Goal: Information Seeking & Learning: Learn about a topic

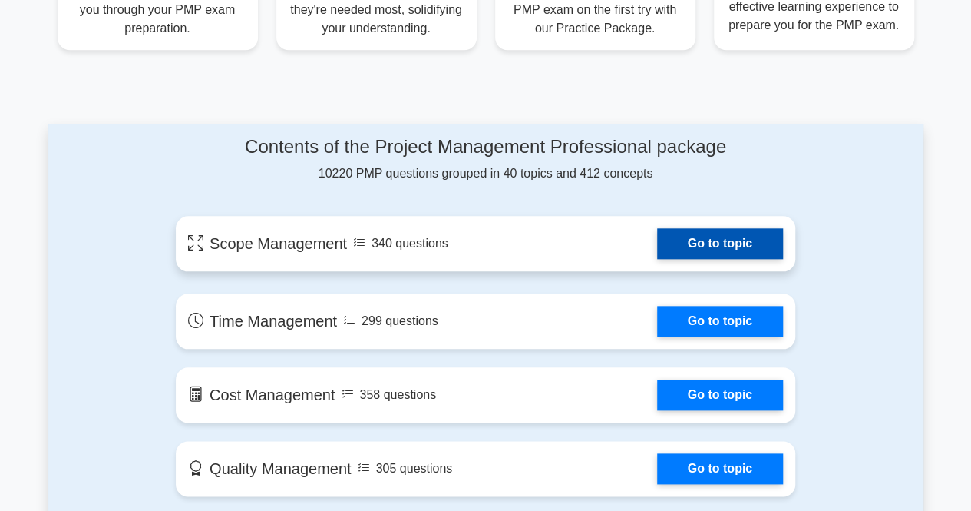
scroll to position [716, 0]
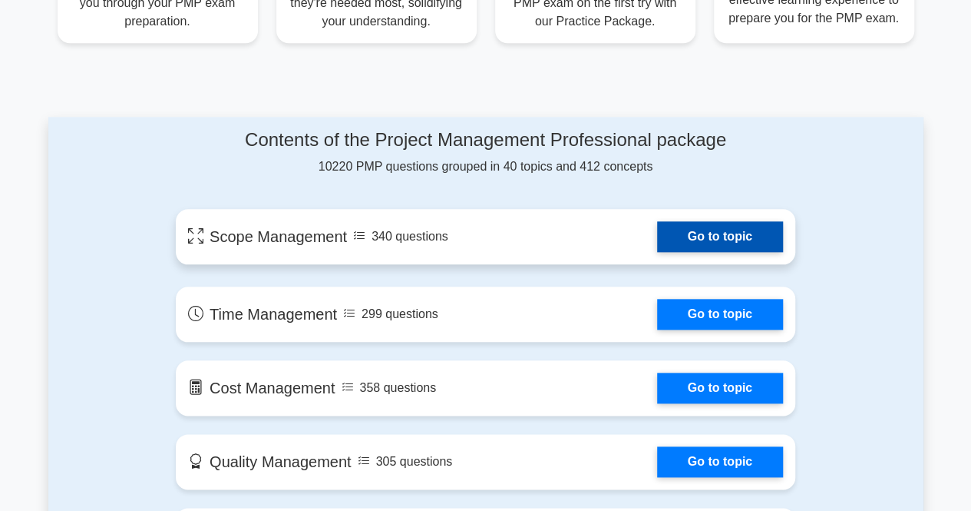
click at [715, 239] on link "Go to topic" at bounding box center [720, 236] width 126 height 31
click at [710, 233] on link "Go to topic" at bounding box center [720, 236] width 126 height 31
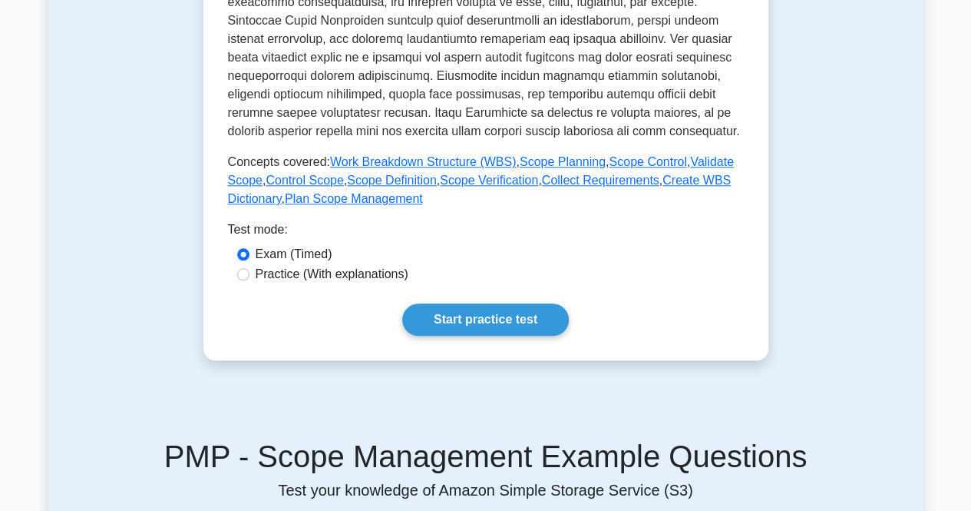
scroll to position [618, 0]
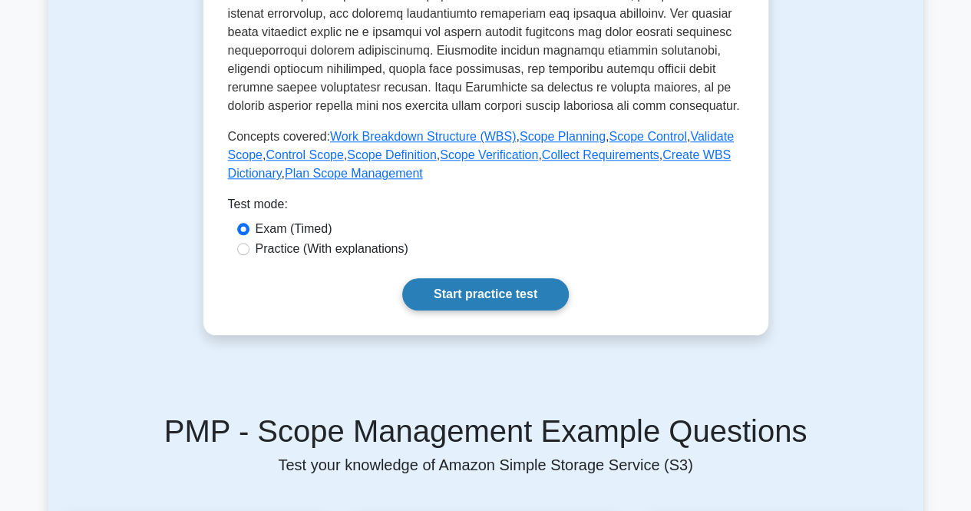
click at [451, 293] on link "Start practice test" at bounding box center [485, 294] width 167 height 32
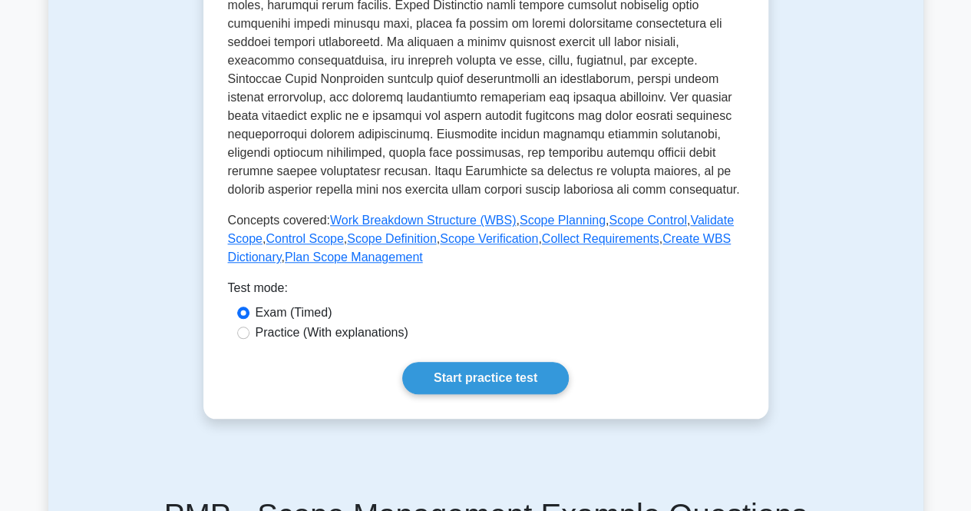
scroll to position [528, 0]
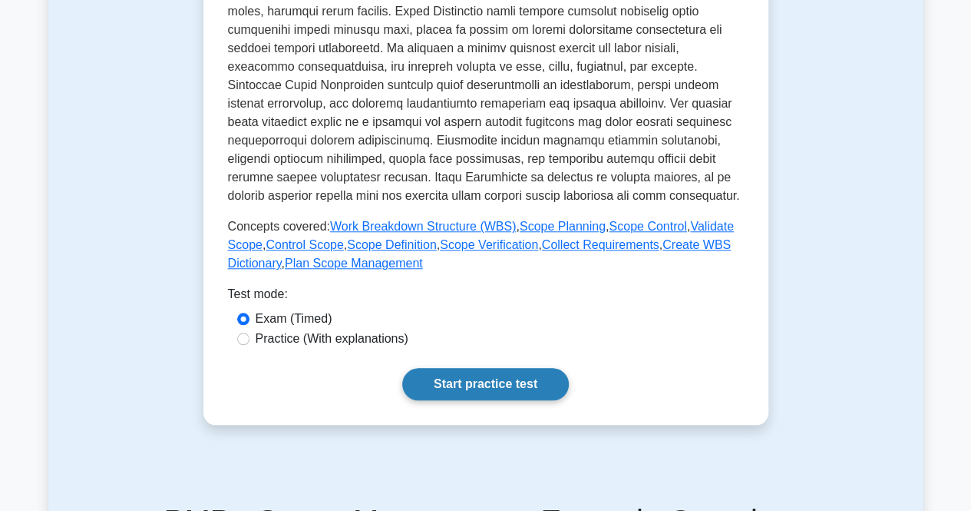
click at [478, 387] on link "Start practice test" at bounding box center [485, 384] width 167 height 32
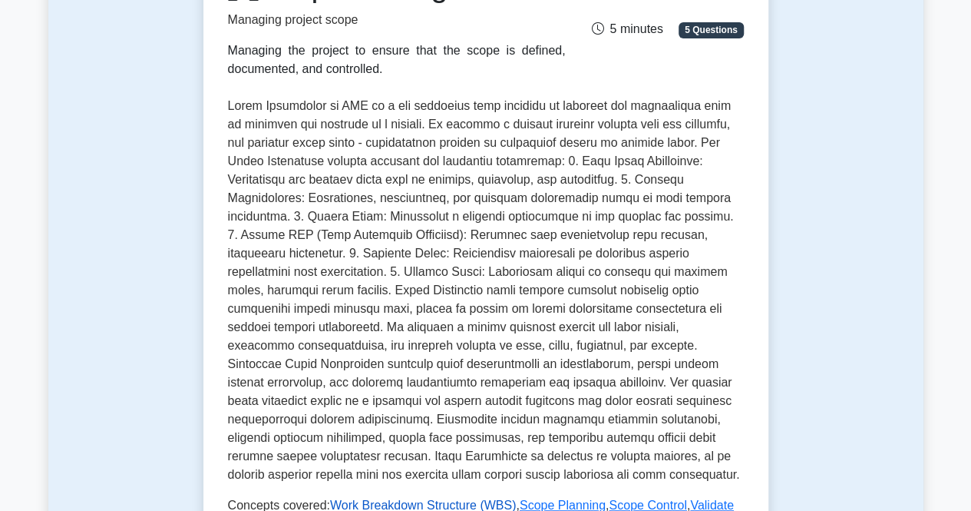
scroll to position [227, 0]
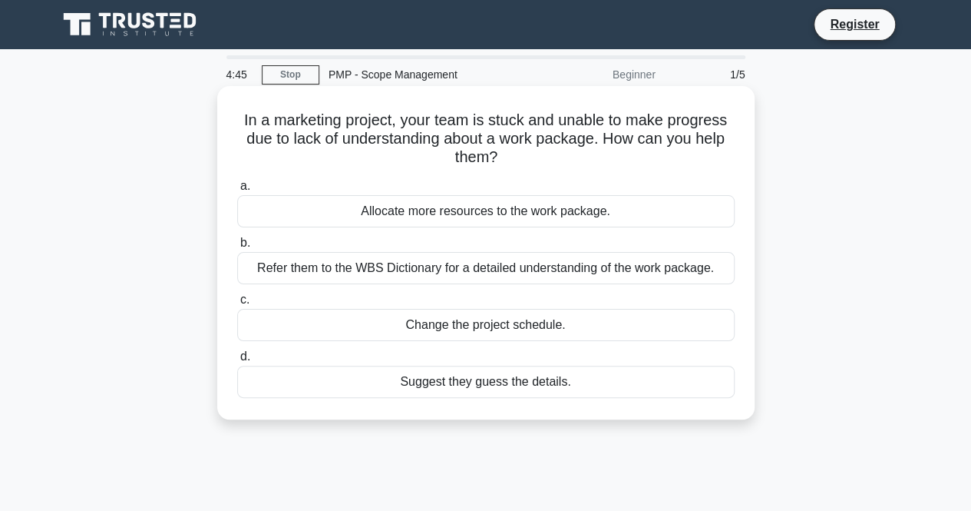
click at [427, 216] on div "Allocate more resources to the work package." at bounding box center [486, 211] width 498 height 32
click at [237, 191] on input "a. Allocate more resources to the work package." at bounding box center [237, 186] width 0 height 10
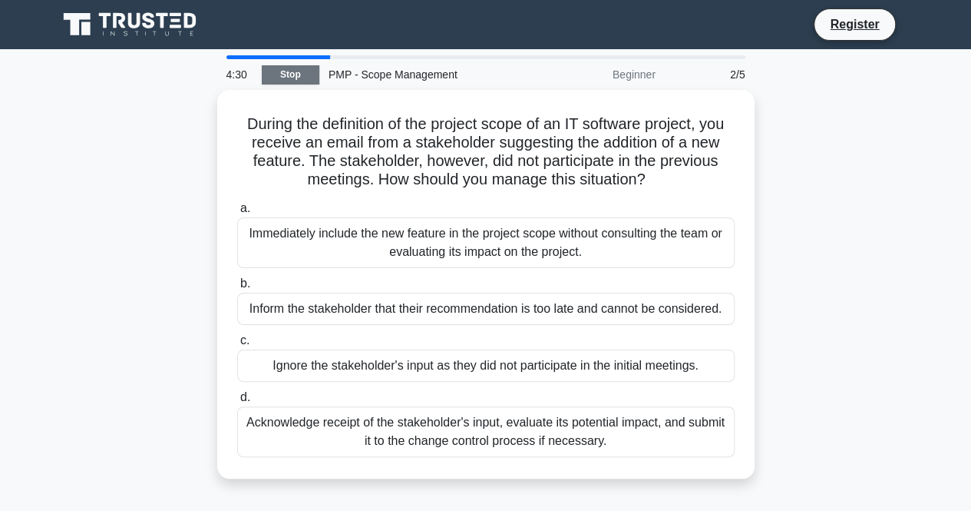
click at [284, 82] on link "Stop" at bounding box center [291, 74] width 58 height 19
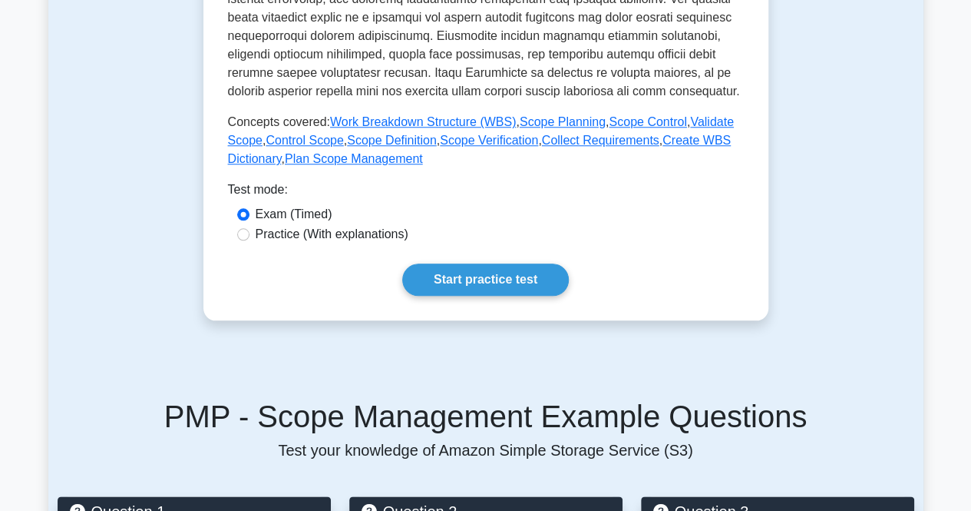
scroll to position [640, 0]
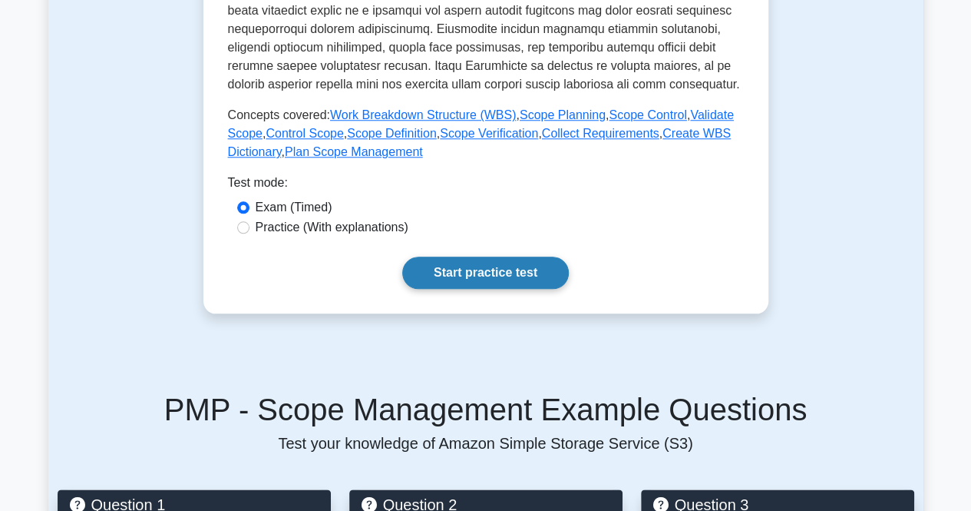
click at [498, 264] on link "Start practice test" at bounding box center [485, 272] width 167 height 32
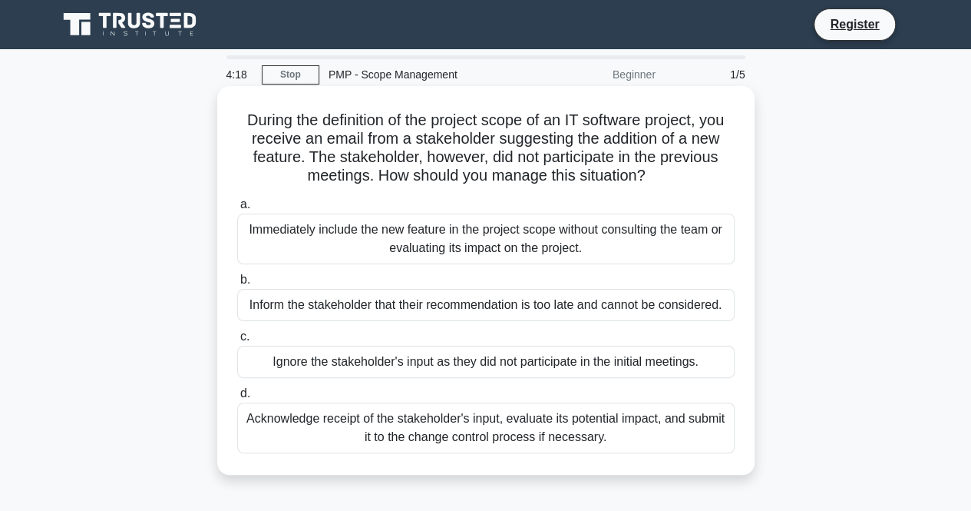
click at [381, 428] on div "Acknowledge receipt of the stakeholder's input, evaluate its potential impact, …" at bounding box center [486, 427] width 498 height 51
click at [237, 398] on input "d. Acknowledge receipt of the stakeholder's input, evaluate its potential impac…" at bounding box center [237, 393] width 0 height 10
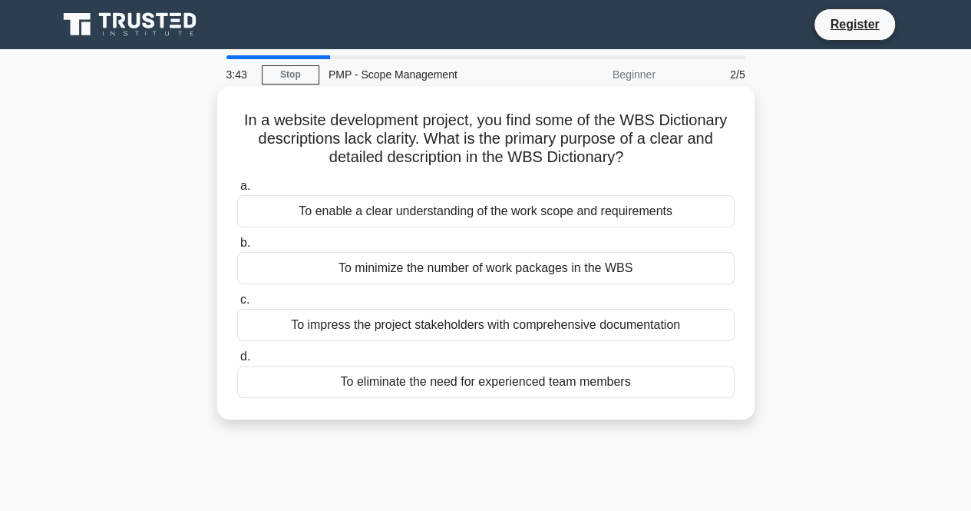
click at [517, 207] on div "To enable a clear understanding of the work scope and requirements" at bounding box center [486, 211] width 498 height 32
click at [237, 191] on input "a. To enable a clear understanding of the work scope and requirements" at bounding box center [237, 186] width 0 height 10
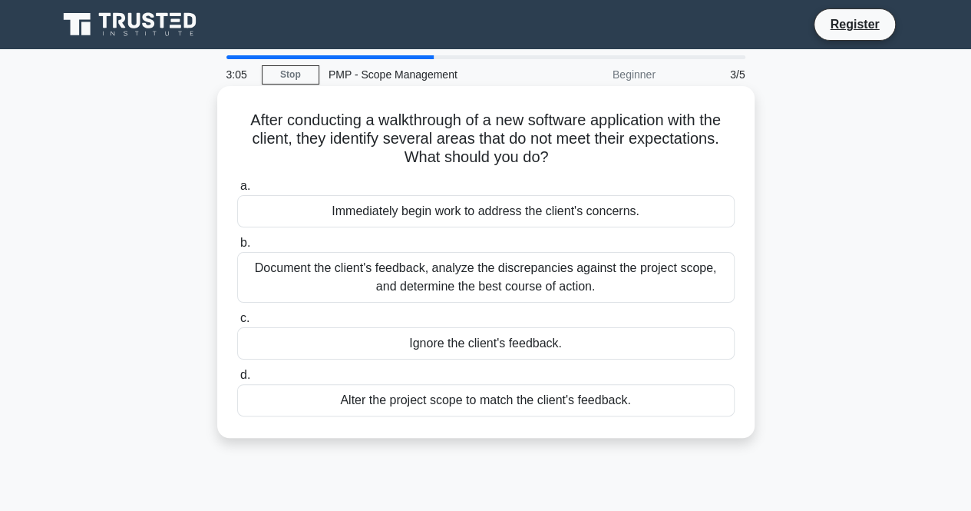
click at [322, 280] on div "Document the client's feedback, analyze the discrepancies against the project s…" at bounding box center [486, 277] width 498 height 51
click at [237, 248] on input "b. Document the client's feedback, analyze the discrepancies against the projec…" at bounding box center [237, 243] width 0 height 10
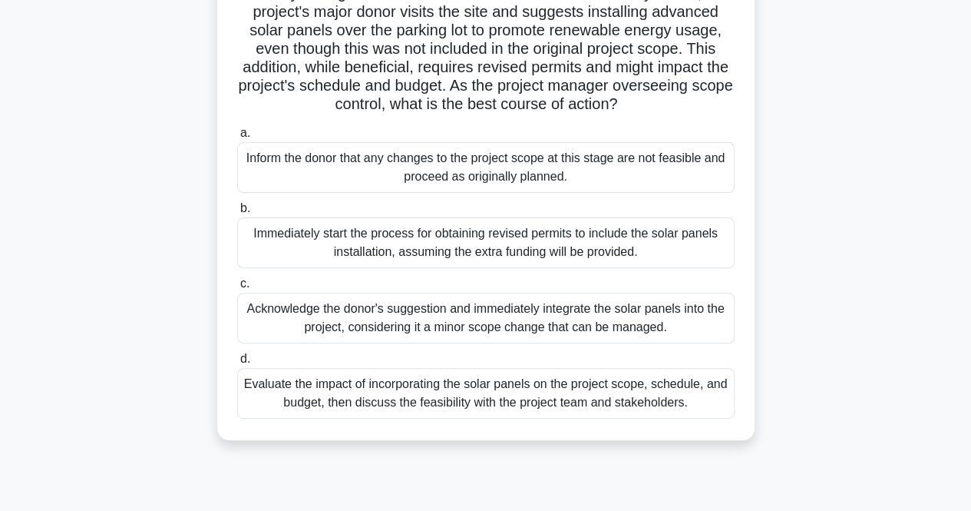
scroll to position [137, 0]
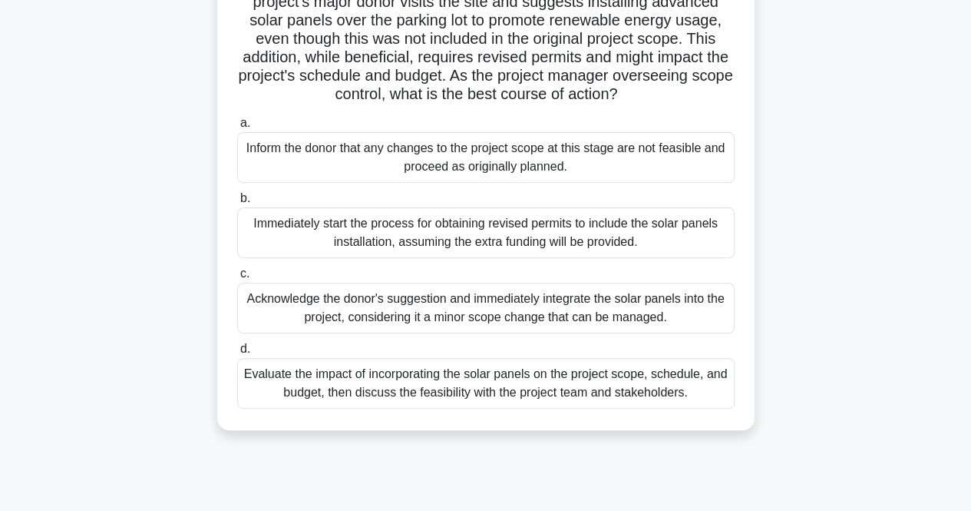
click at [418, 395] on div "Evaluate the impact of incorporating the solar panels on the project scope, sch…" at bounding box center [486, 383] width 498 height 51
click at [237, 354] on input "d. Evaluate the impact of incorporating the solar panels on the project scope, …" at bounding box center [237, 349] width 0 height 10
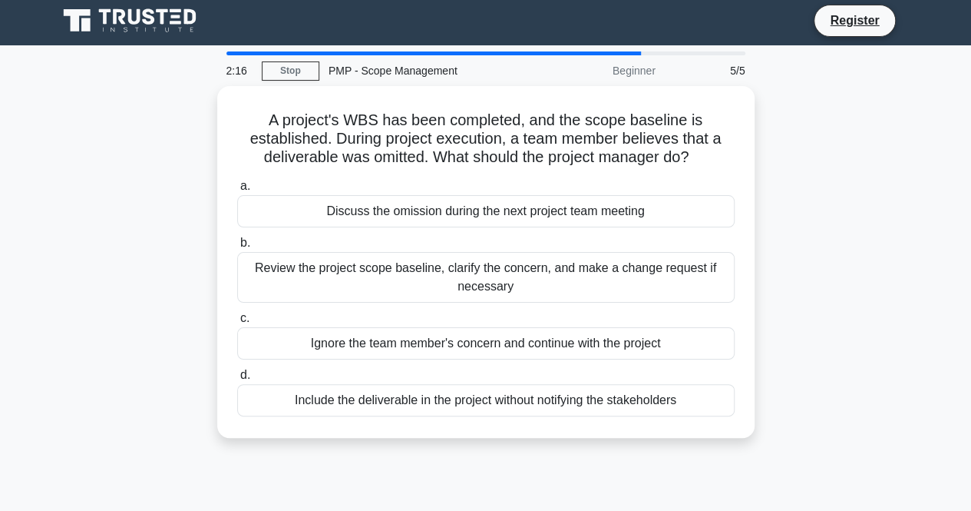
scroll to position [0, 0]
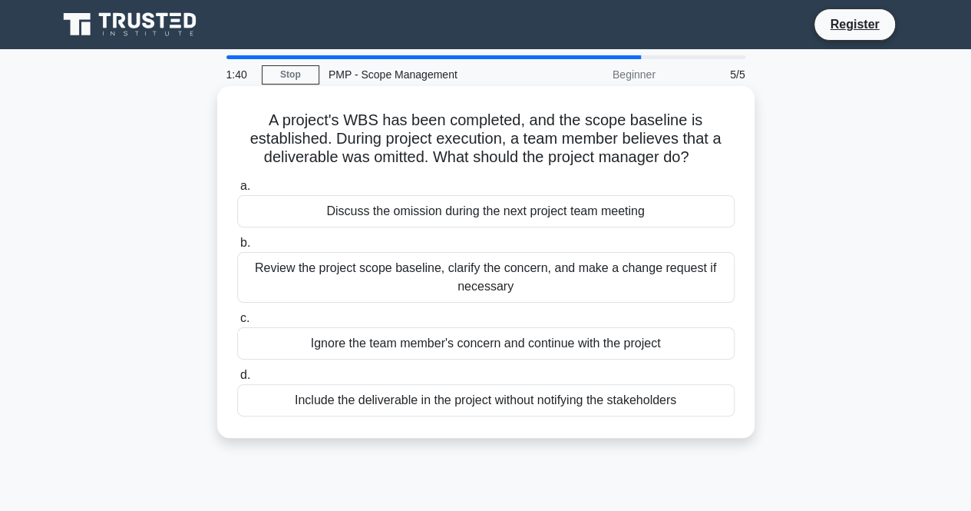
click at [503, 280] on div "Review the project scope baseline, clarify the concern, and make a change reque…" at bounding box center [486, 277] width 498 height 51
click at [237, 248] on input "b. Review the project scope baseline, clarify the concern, and make a change re…" at bounding box center [237, 243] width 0 height 10
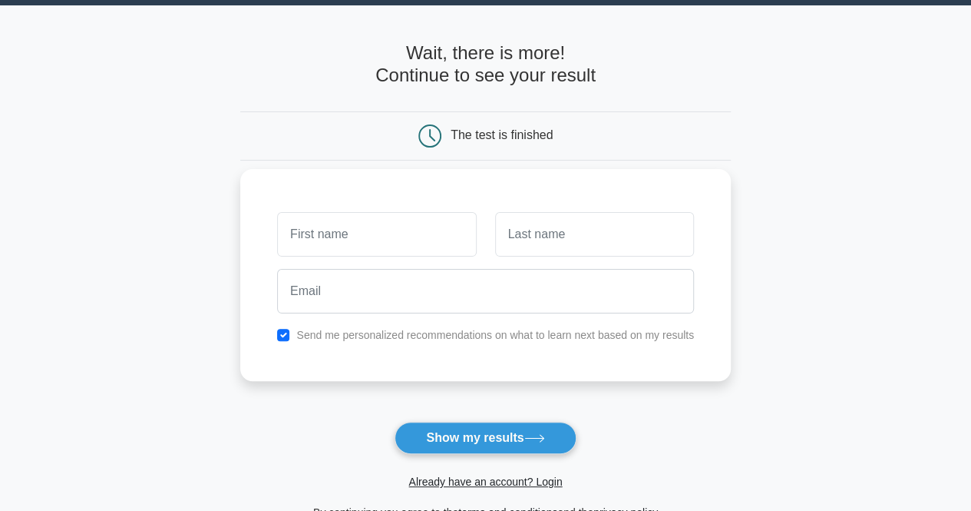
scroll to position [47, 0]
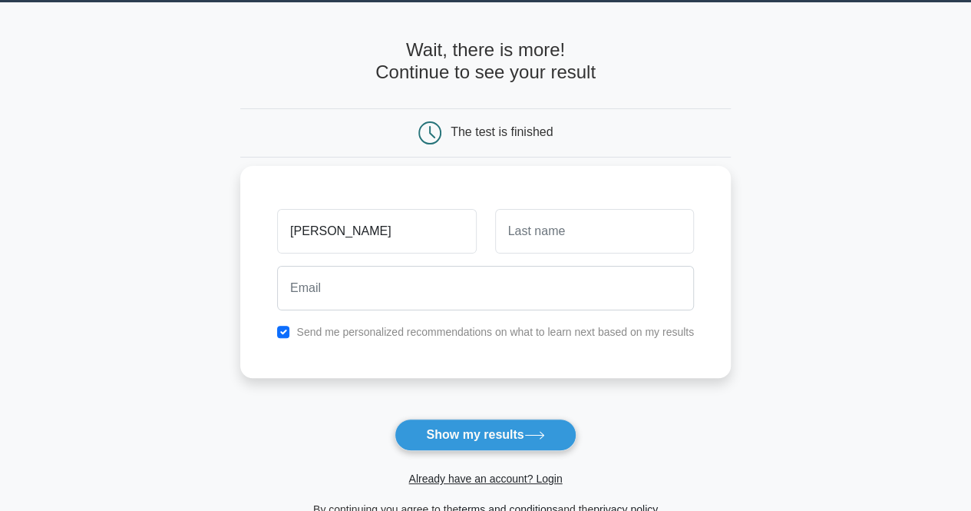
type input "siva"
click at [559, 232] on input "text" at bounding box center [594, 231] width 199 height 45
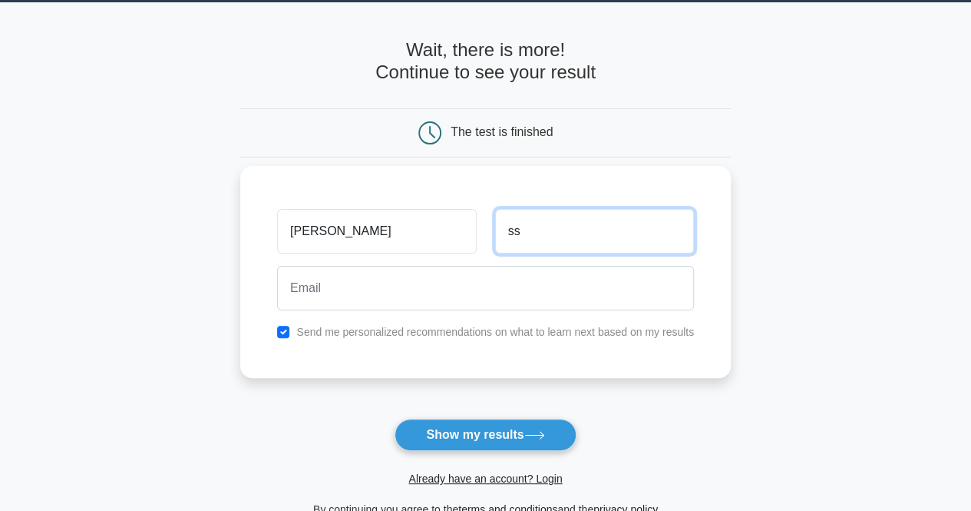
type input "ss"
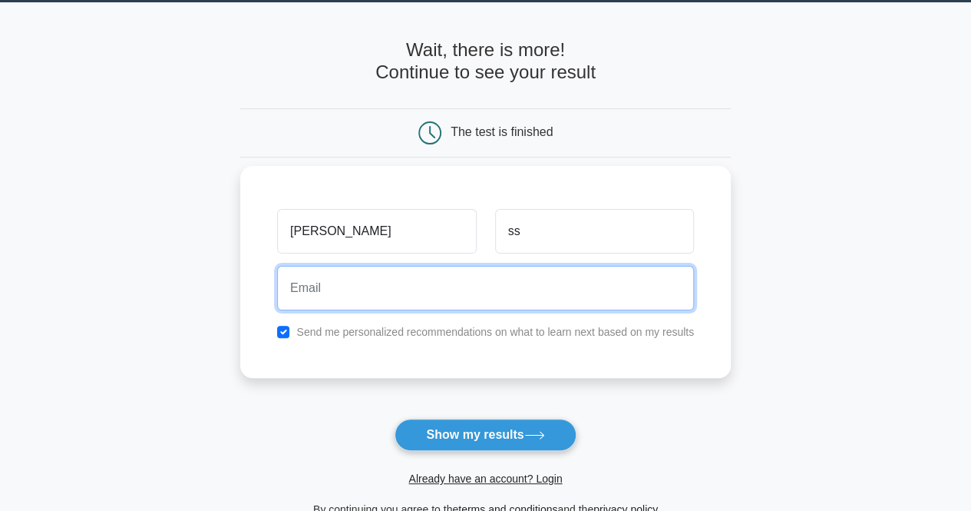
click at [420, 292] on input "email" at bounding box center [485, 288] width 417 height 45
type input "s"
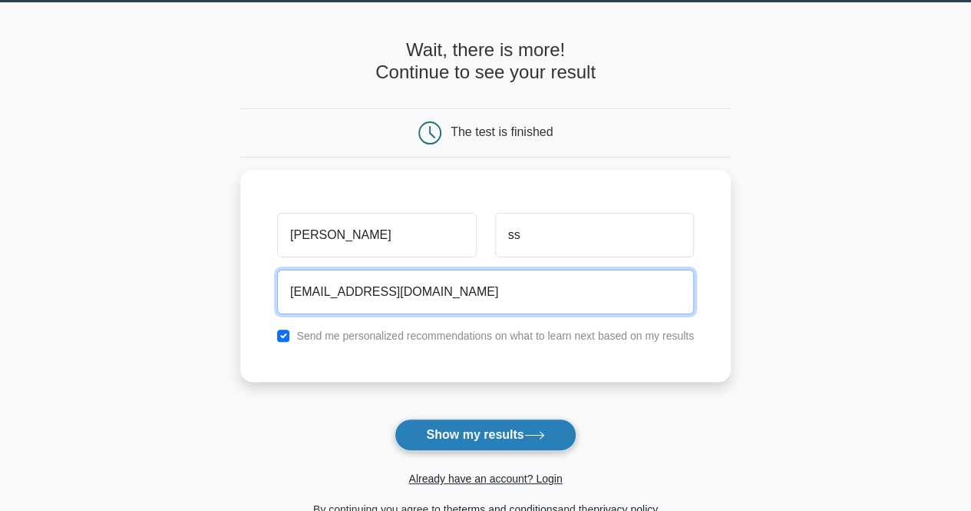
type input "sivasingmaneni24@gmail.com"
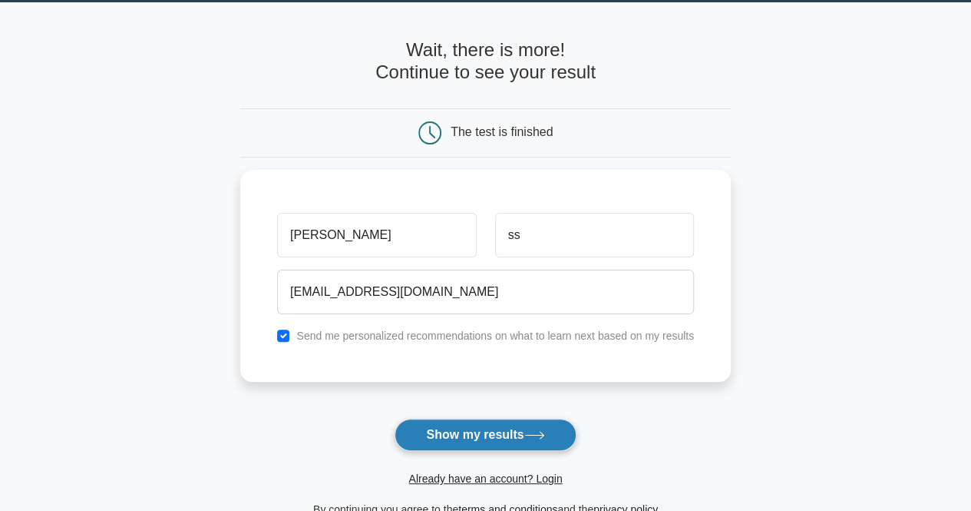
click at [471, 434] on button "Show my results" at bounding box center [485, 434] width 181 height 32
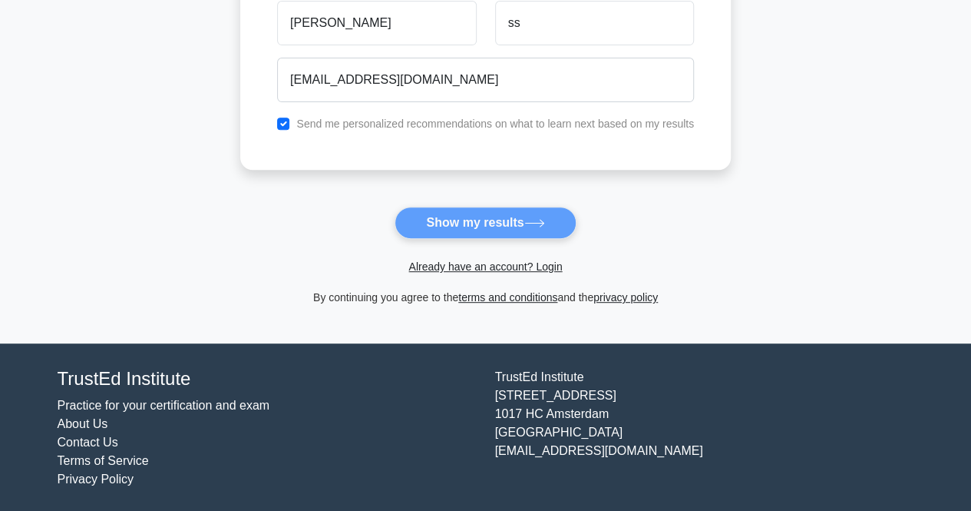
scroll to position [0, 0]
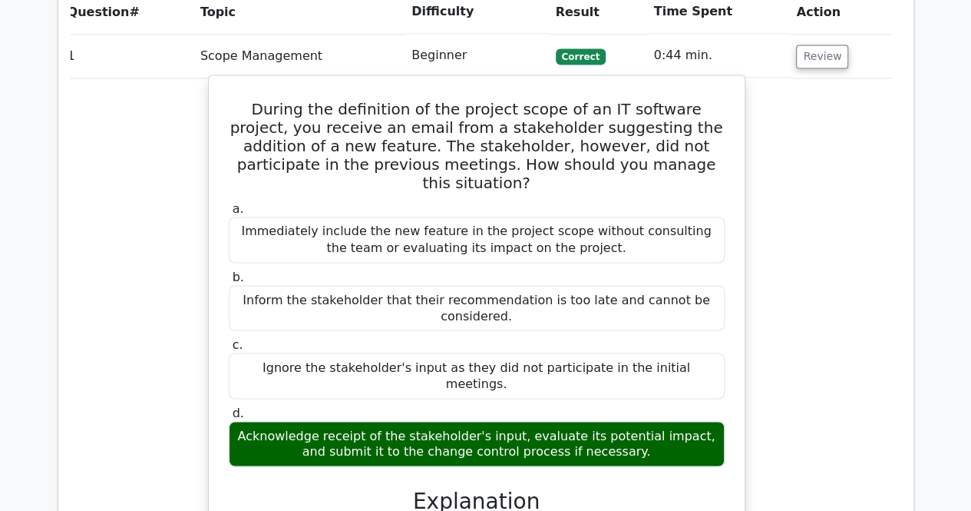
scroll to position [1178, 0]
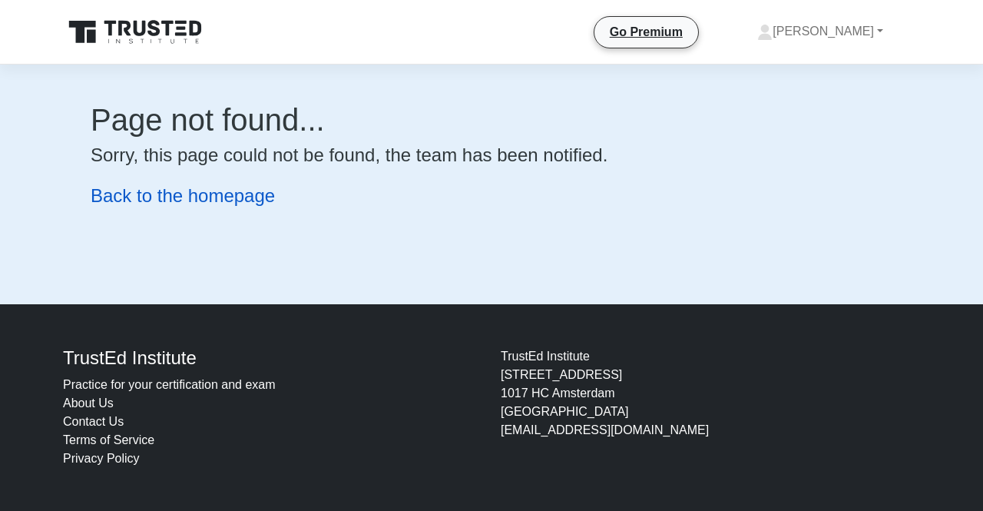
click at [173, 194] on link "Back to the homepage" at bounding box center [183, 195] width 184 height 21
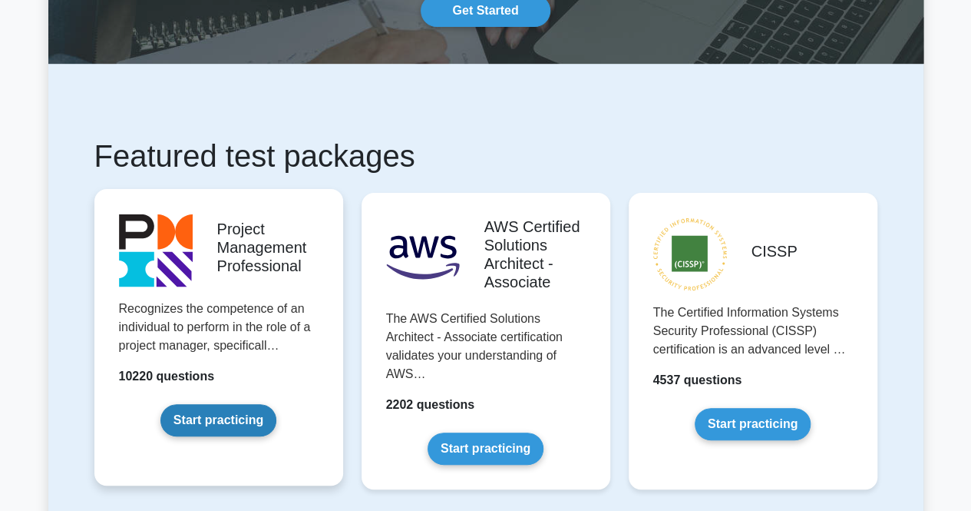
scroll to position [164, 0]
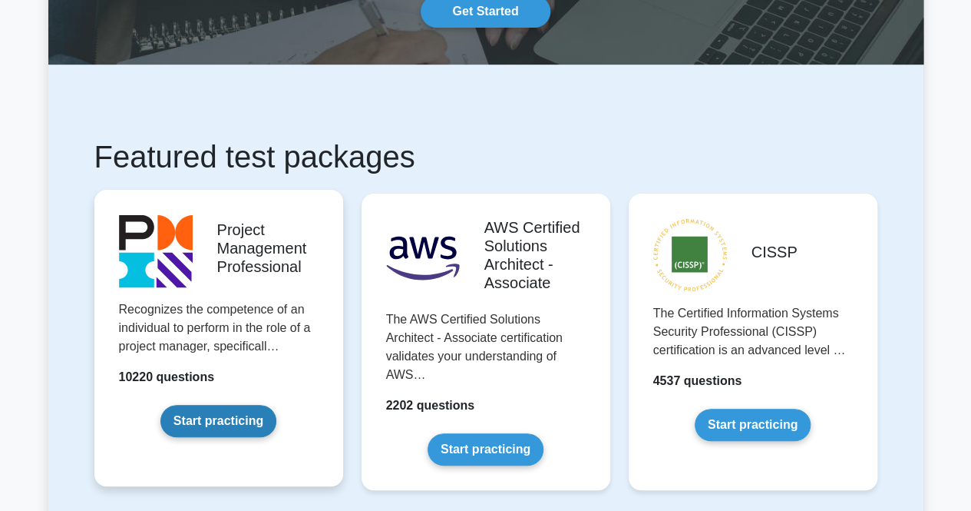
click at [217, 413] on link "Start practicing" at bounding box center [218, 421] width 116 height 32
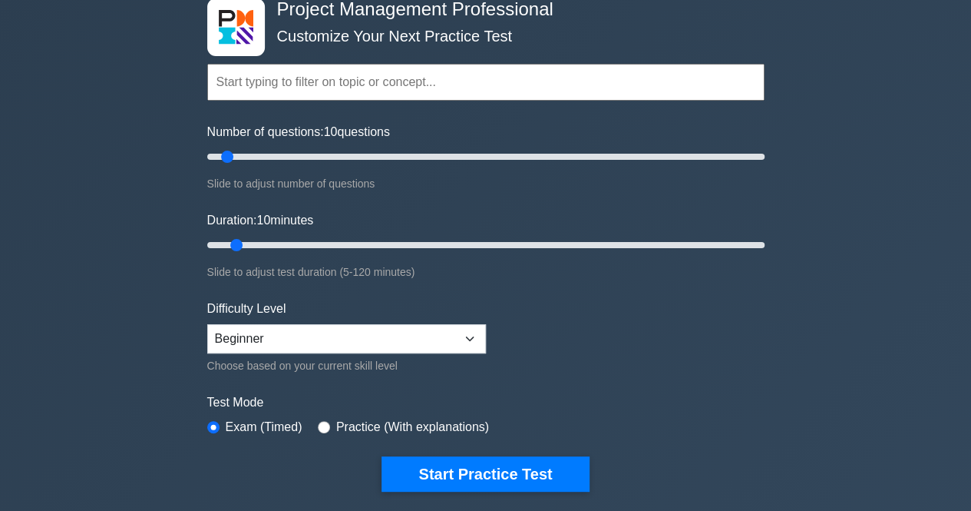
scroll to position [91, 0]
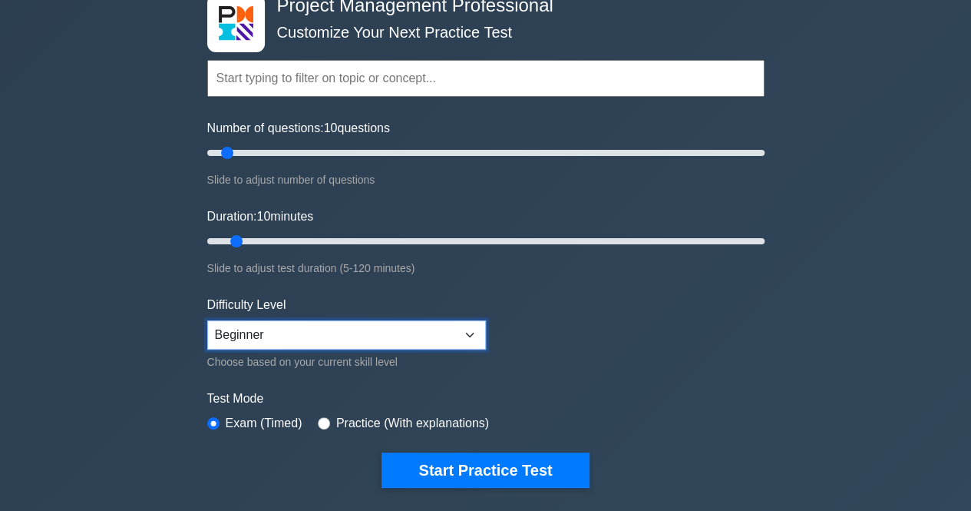
click at [416, 329] on select "Beginner Intermediate Expert" at bounding box center [346, 334] width 279 height 29
select select "expert"
click at [207, 320] on select "Beginner Intermediate Expert" at bounding box center [346, 334] width 279 height 29
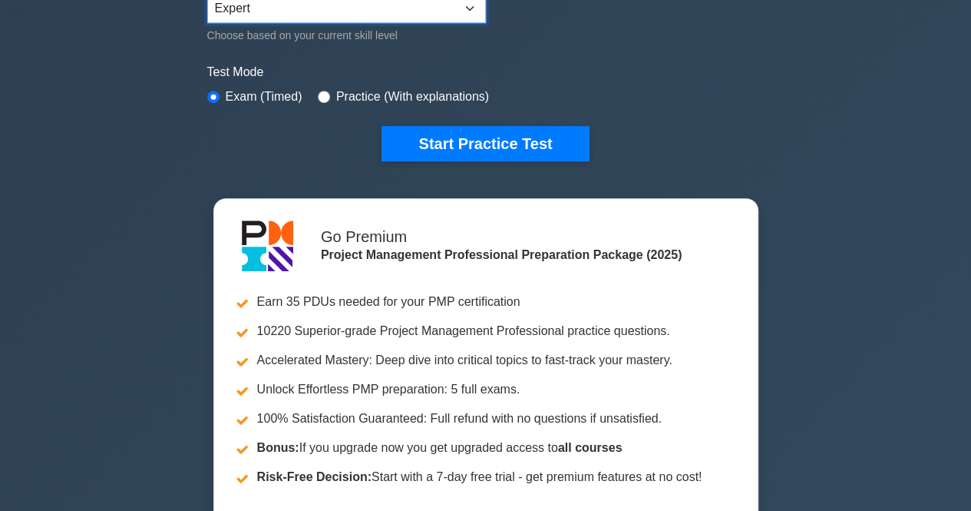
scroll to position [425, 0]
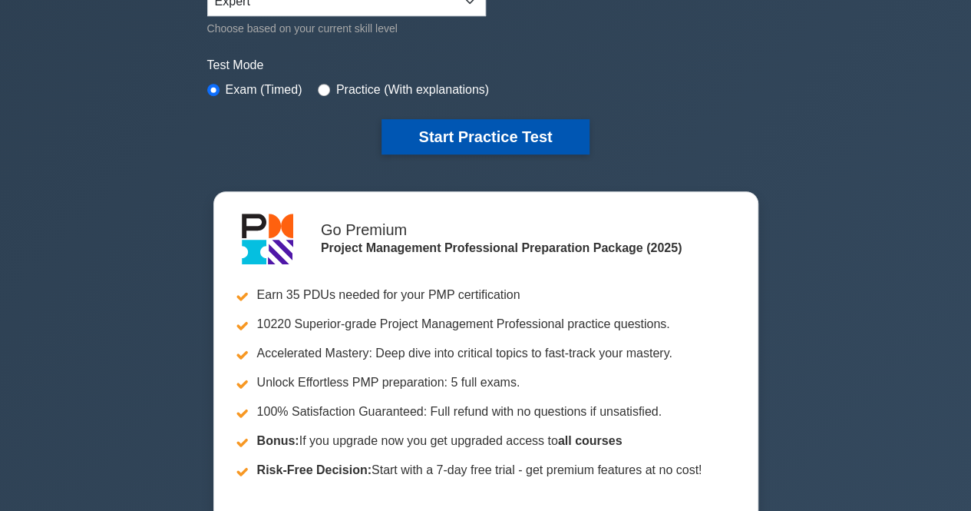
click at [470, 124] on button "Start Practice Test" at bounding box center [485, 136] width 207 height 35
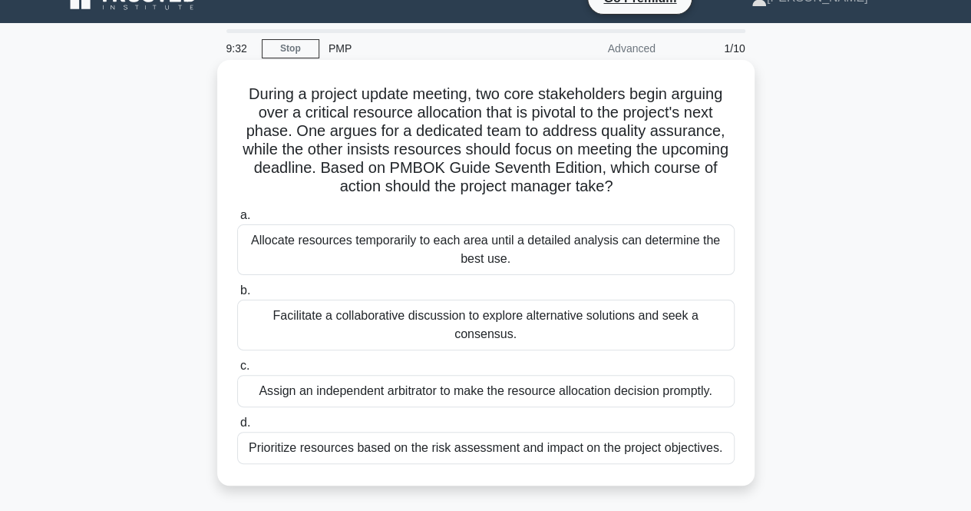
scroll to position [31, 0]
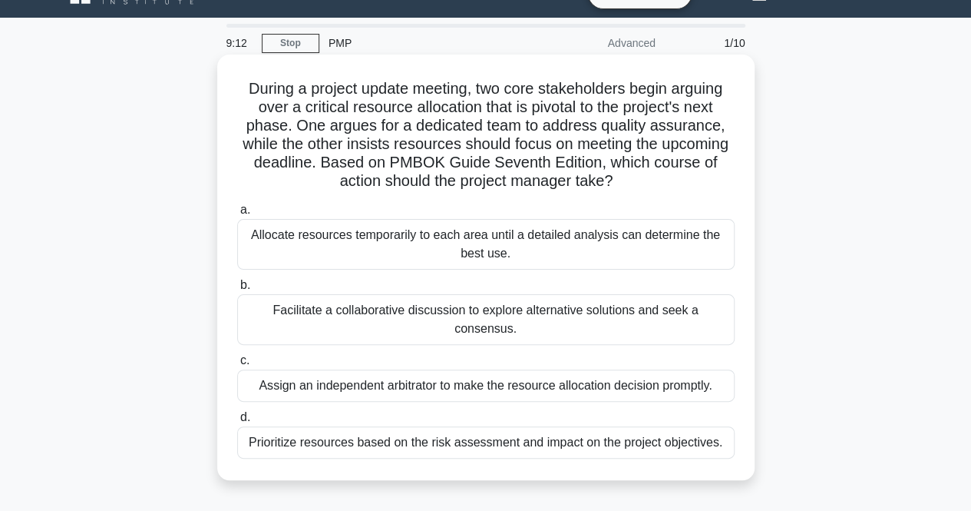
click at [428, 320] on div "Facilitate a collaborative discussion to explore alternative solutions and seek…" at bounding box center [486, 319] width 498 height 51
click at [237, 290] on input "b. Facilitate a collaborative discussion to explore alternative solutions and s…" at bounding box center [237, 285] width 0 height 10
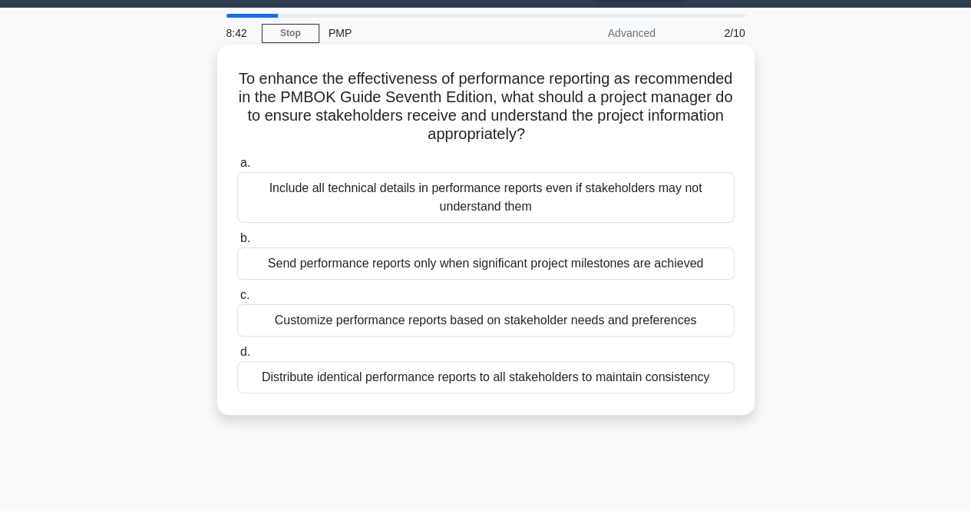
scroll to position [43, 0]
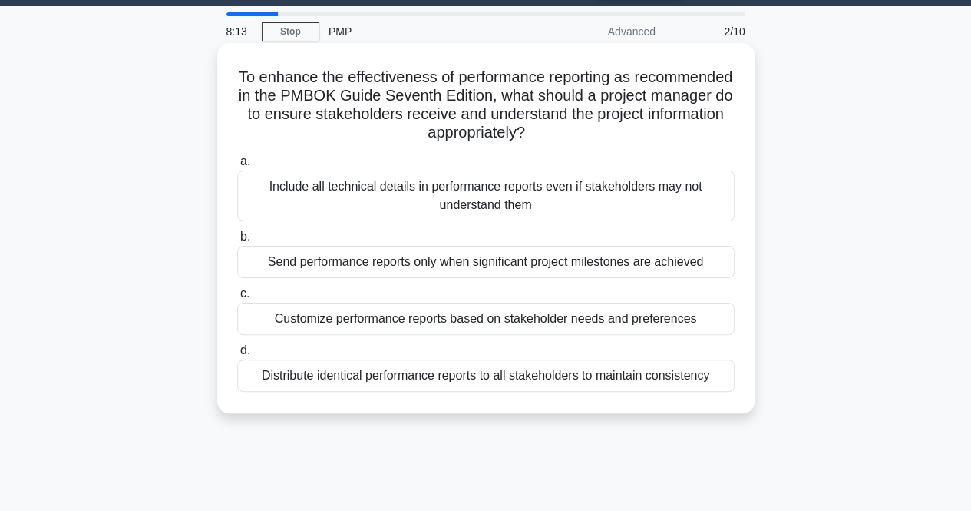
click at [479, 199] on div "Include all technical details in performance reports even if stakeholders may n…" at bounding box center [486, 195] width 498 height 51
click at [237, 167] on input "a. Include all technical details in performance reports even if stakeholders ma…" at bounding box center [237, 162] width 0 height 10
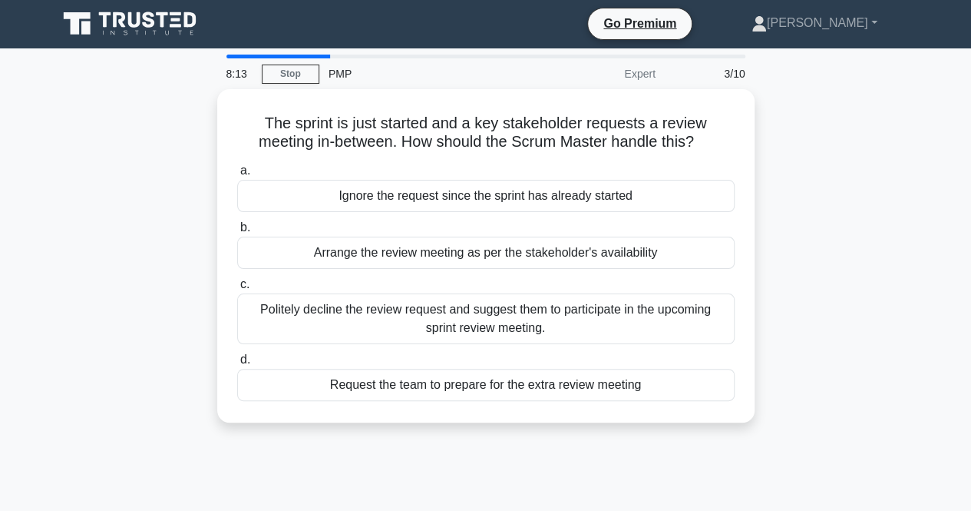
scroll to position [0, 0]
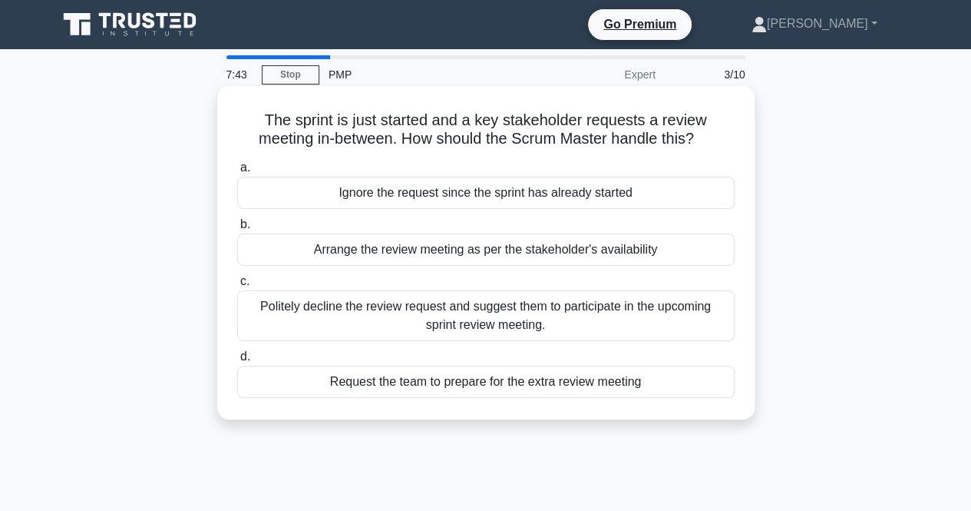
click at [496, 390] on div "Request the team to prepare for the extra review meeting" at bounding box center [486, 381] width 498 height 32
click at [237, 362] on input "d. Request the team to prepare for the extra review meeting" at bounding box center [237, 357] width 0 height 10
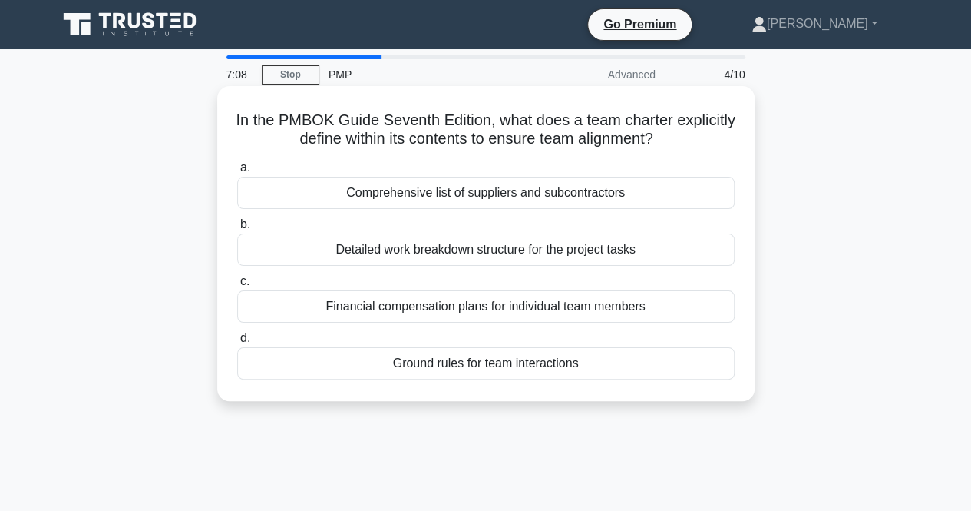
click at [498, 366] on div "Ground rules for team interactions" at bounding box center [486, 363] width 498 height 32
click at [237, 343] on input "d. Ground rules for team interactions" at bounding box center [237, 338] width 0 height 10
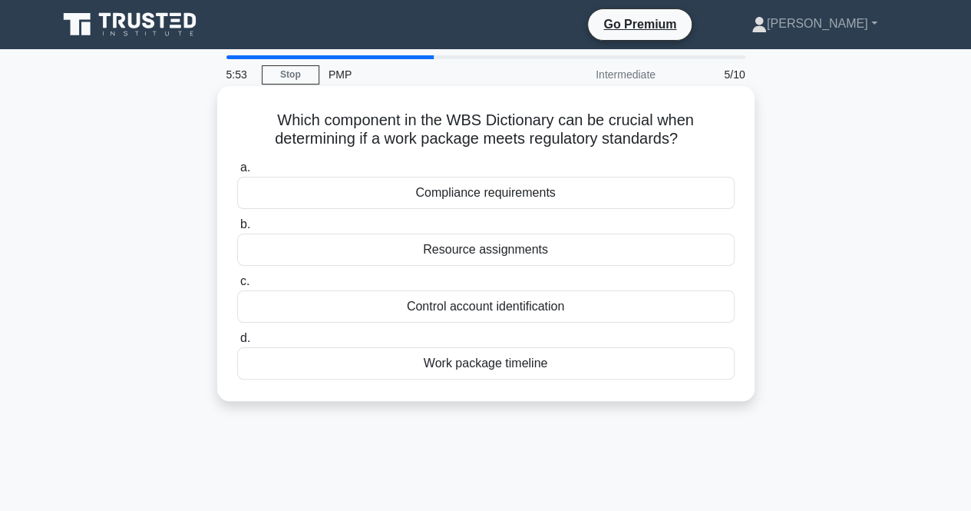
click at [515, 197] on div "Compliance requirements" at bounding box center [486, 193] width 498 height 32
click at [237, 173] on input "a. Compliance requirements" at bounding box center [237, 168] width 0 height 10
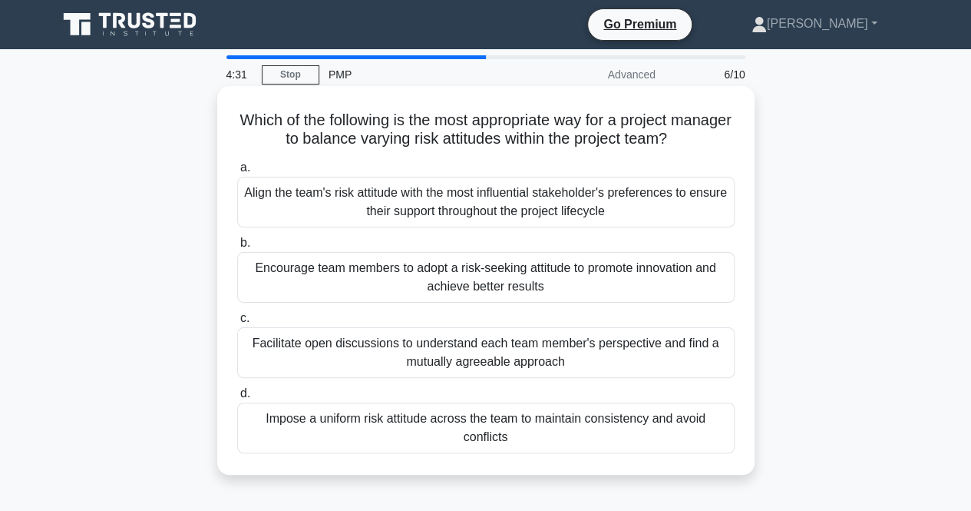
click at [567, 355] on div "Facilitate open discussions to understand each team member's perspective and fi…" at bounding box center [486, 352] width 498 height 51
click at [237, 323] on input "c. Facilitate open discussions to understand each team member's perspective and…" at bounding box center [237, 318] width 0 height 10
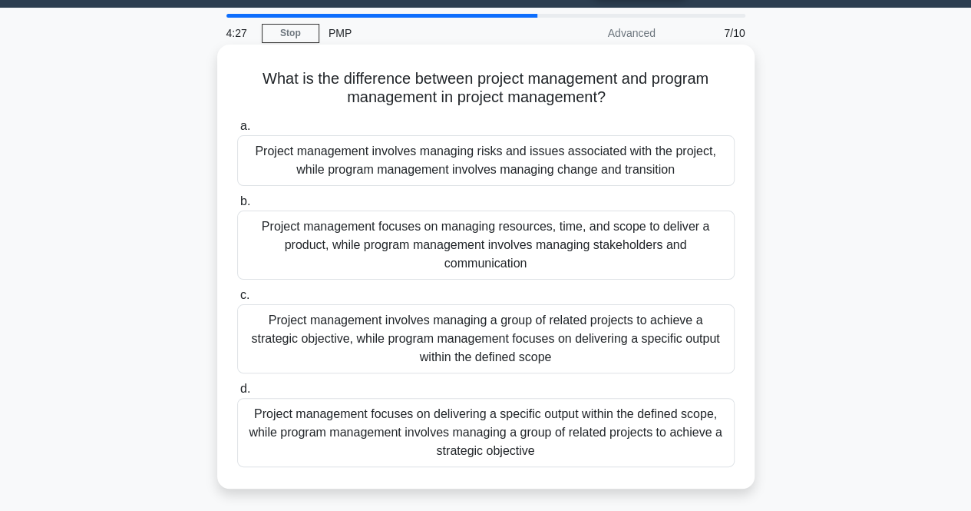
scroll to position [45, 0]
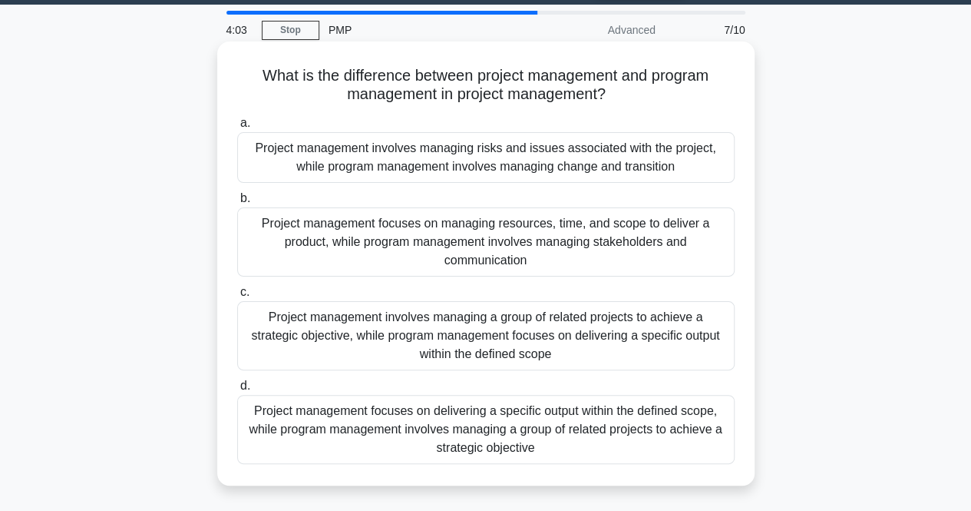
click at [640, 421] on div "Project management focuses on delivering a specific output within the defined s…" at bounding box center [486, 429] width 498 height 69
click at [237, 391] on input "d. Project management focuses on delivering a specific output within the define…" at bounding box center [237, 386] width 0 height 10
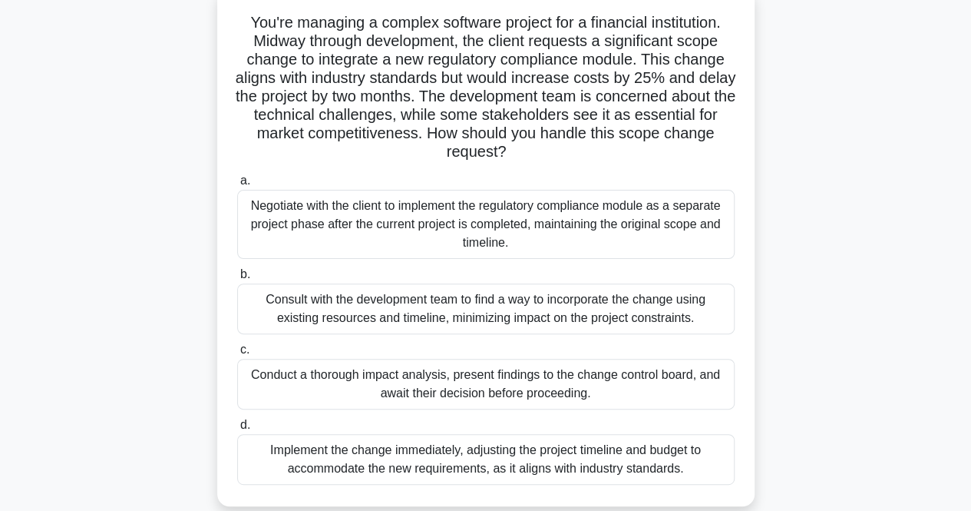
scroll to position [97, 0]
click at [586, 355] on label "c. Conduct a thorough impact analysis, present findings to the change control b…" at bounding box center [486, 375] width 498 height 69
click at [237, 355] on input "c. Conduct a thorough impact analysis, present findings to the change control b…" at bounding box center [237, 350] width 0 height 10
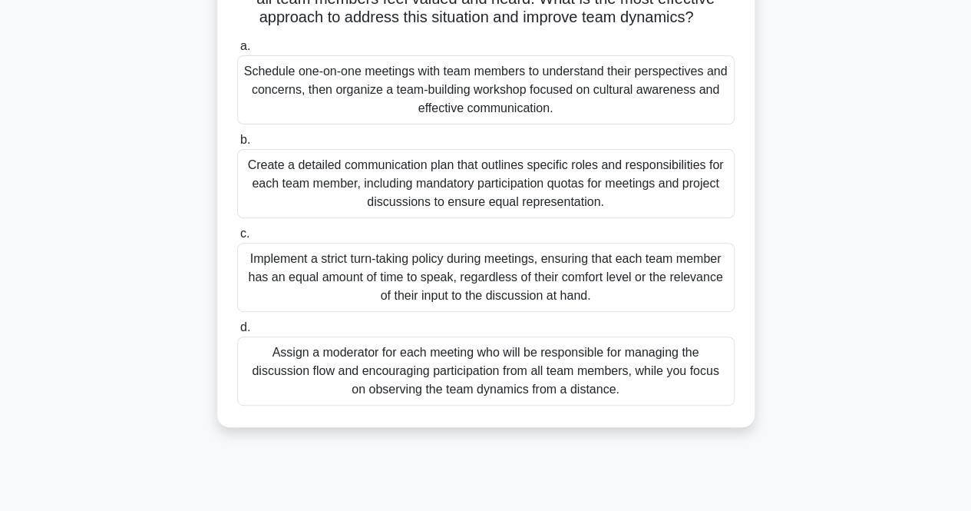
scroll to position [214, 0]
click at [530, 292] on div "Implement a strict turn-taking policy during meetings, ensuring that each team …" at bounding box center [486, 276] width 498 height 69
click at [237, 238] on input "c. Implement a strict turn-taking policy during meetings, ensuring that each te…" at bounding box center [237, 233] width 0 height 10
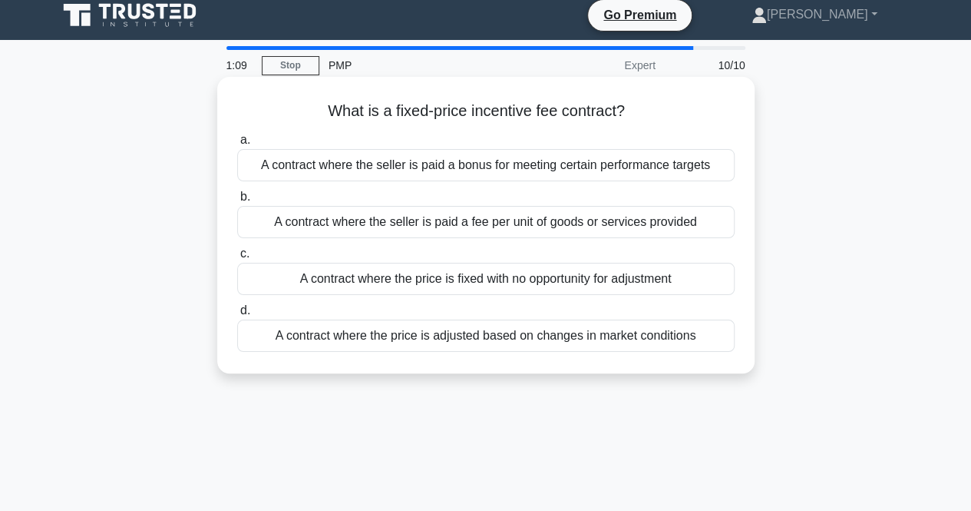
scroll to position [0, 0]
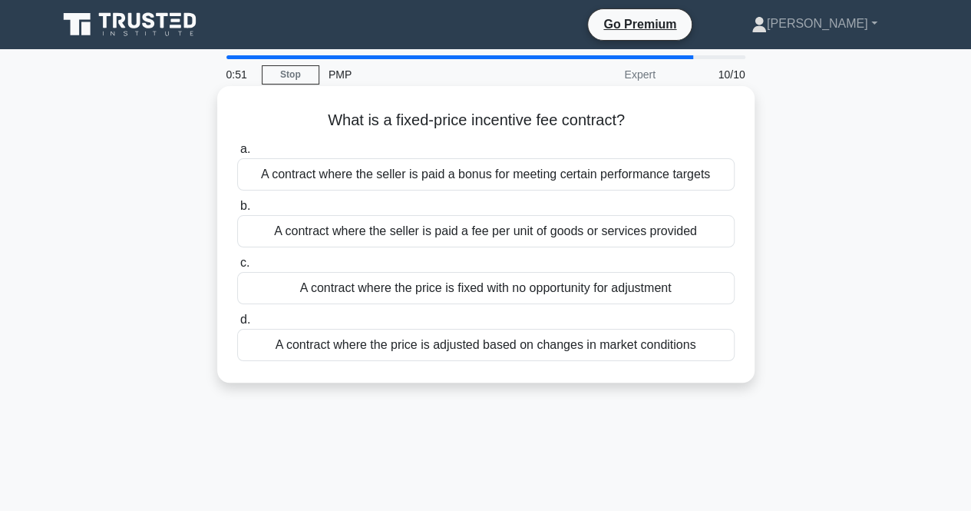
click at [401, 291] on div "A contract where the price is fixed with no opportunity for adjustment" at bounding box center [486, 288] width 498 height 32
click at [237, 268] on input "c. A contract where the price is fixed with no opportunity for adjustment" at bounding box center [237, 263] width 0 height 10
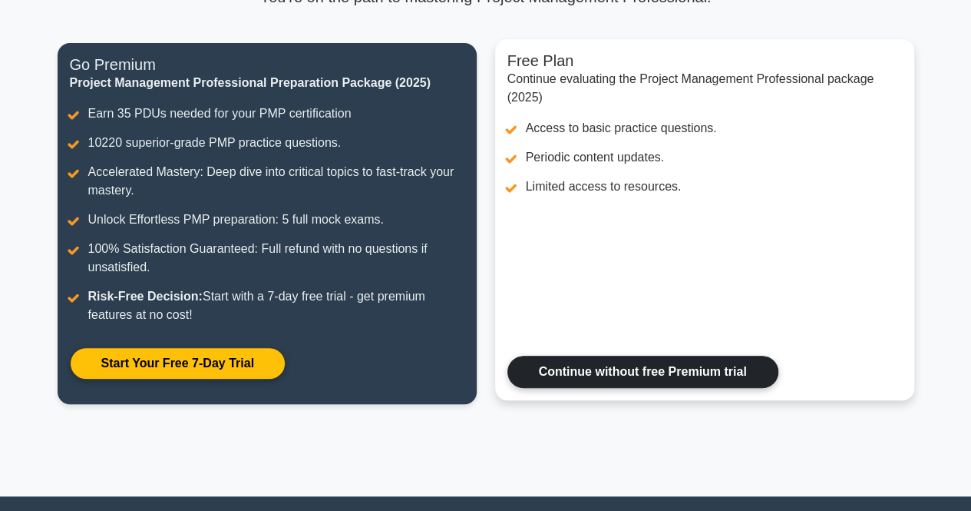
scroll to position [175, 0]
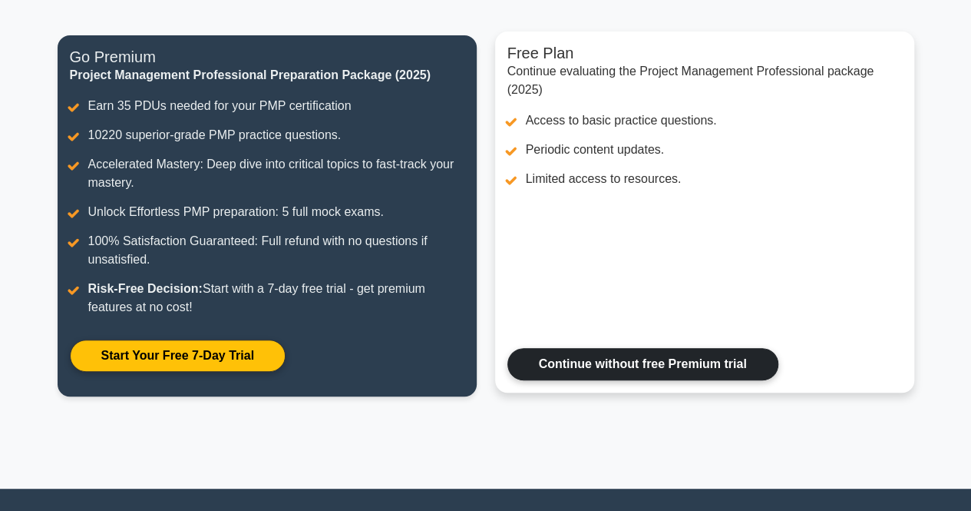
click at [614, 359] on link "Continue without free Premium trial" at bounding box center [642, 364] width 271 height 32
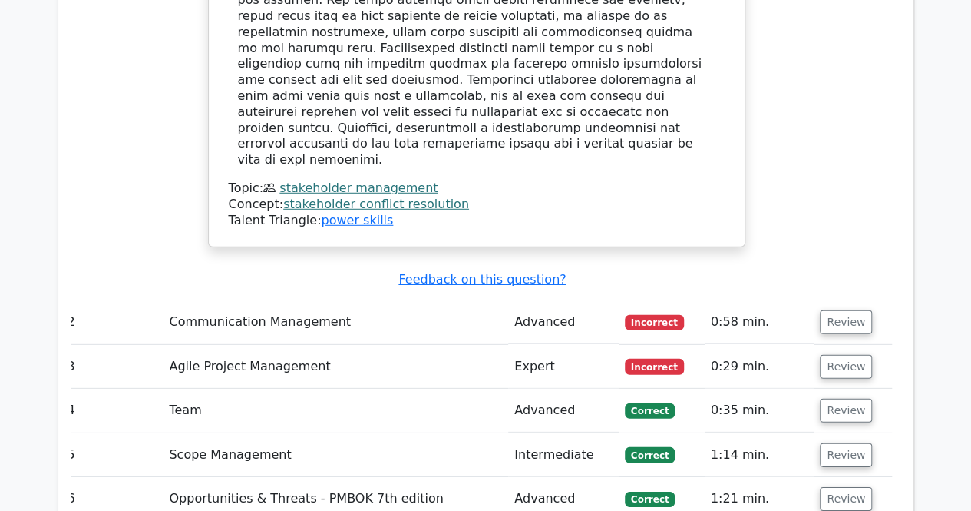
scroll to position [2083, 0]
click at [828, 309] on button "Review" at bounding box center [846, 321] width 52 height 24
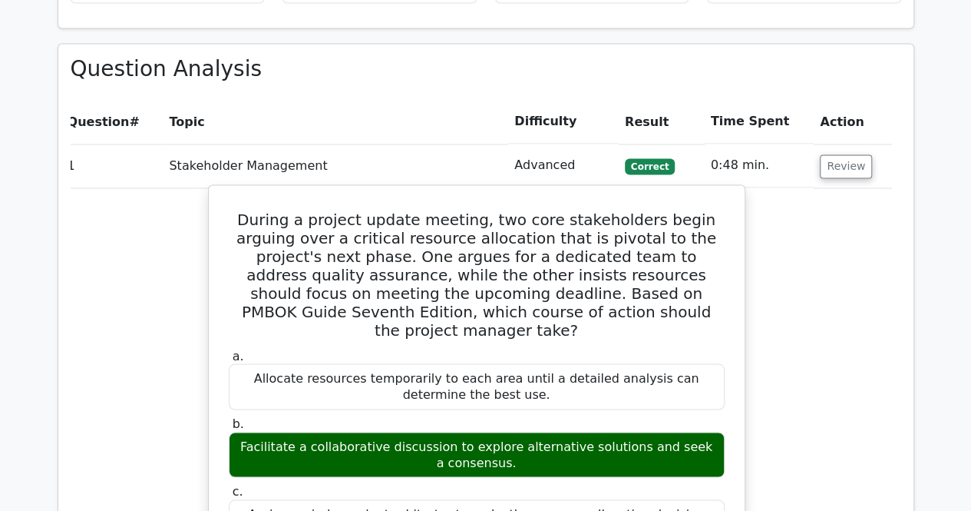
scroll to position [1247, 0]
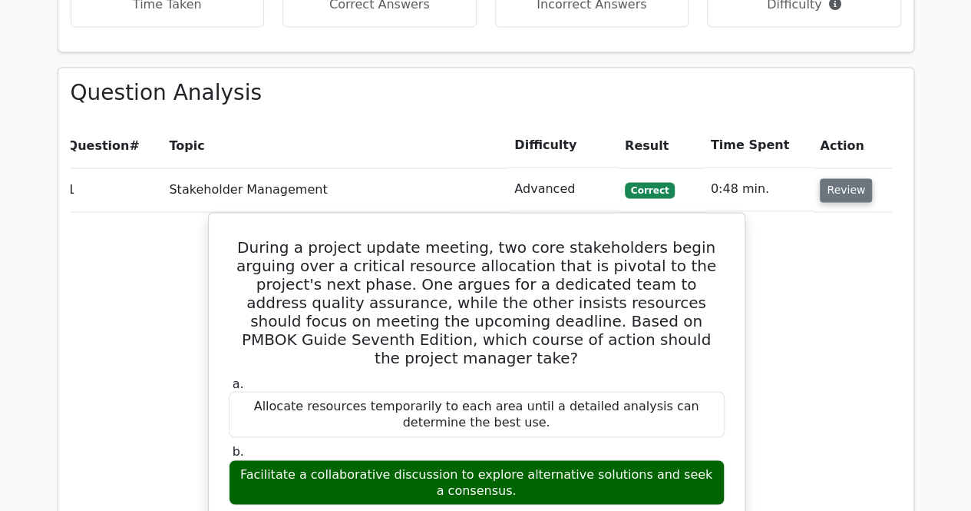
click at [832, 178] on button "Review" at bounding box center [846, 190] width 52 height 24
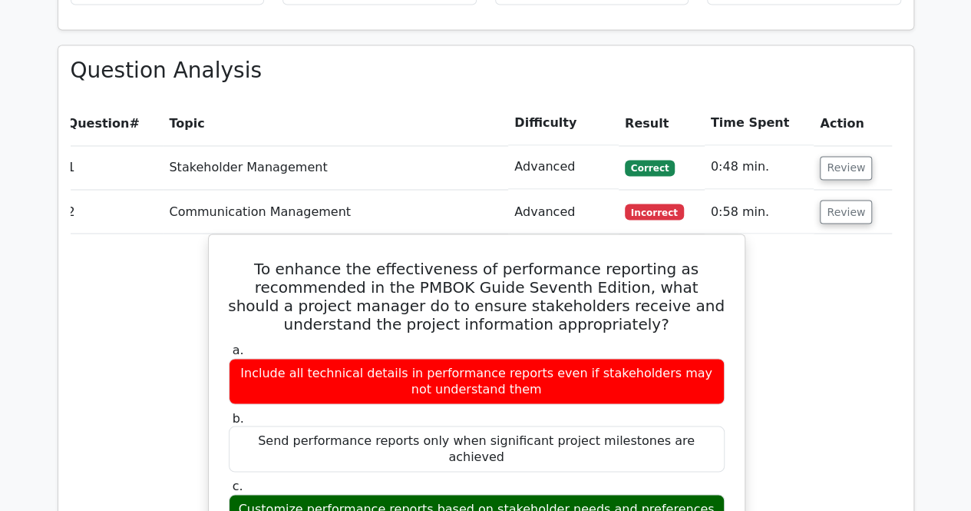
scroll to position [1268, 0]
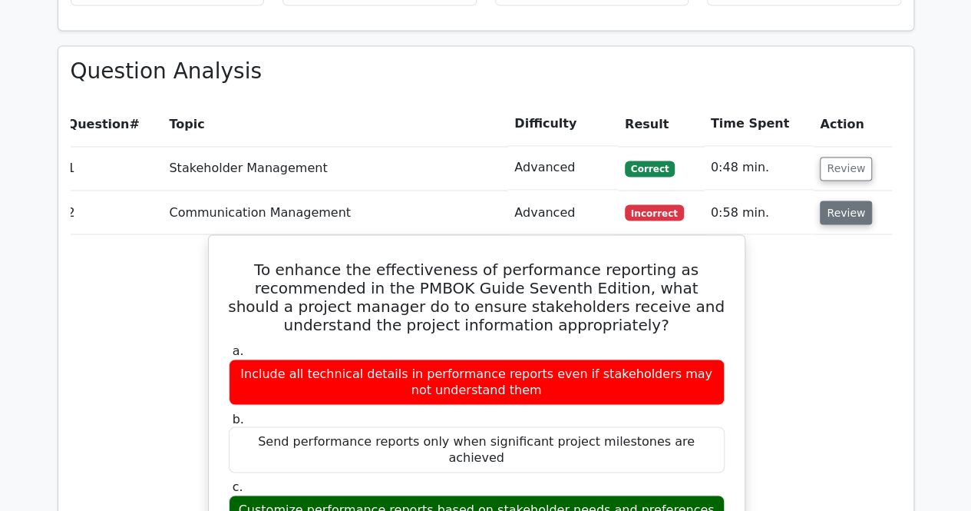
click at [843, 200] on button "Review" at bounding box center [846, 212] width 52 height 24
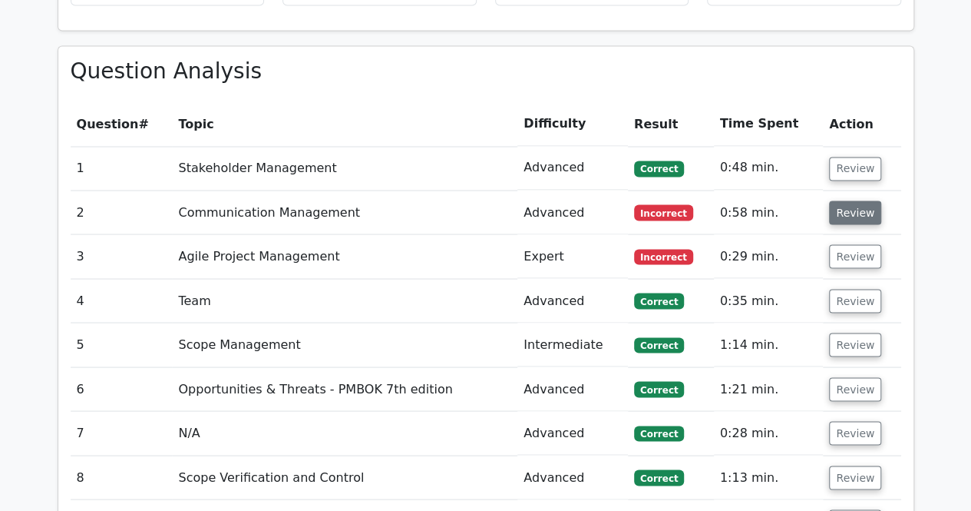
scroll to position [0, 0]
click at [866, 244] on button "Review" at bounding box center [855, 256] width 52 height 24
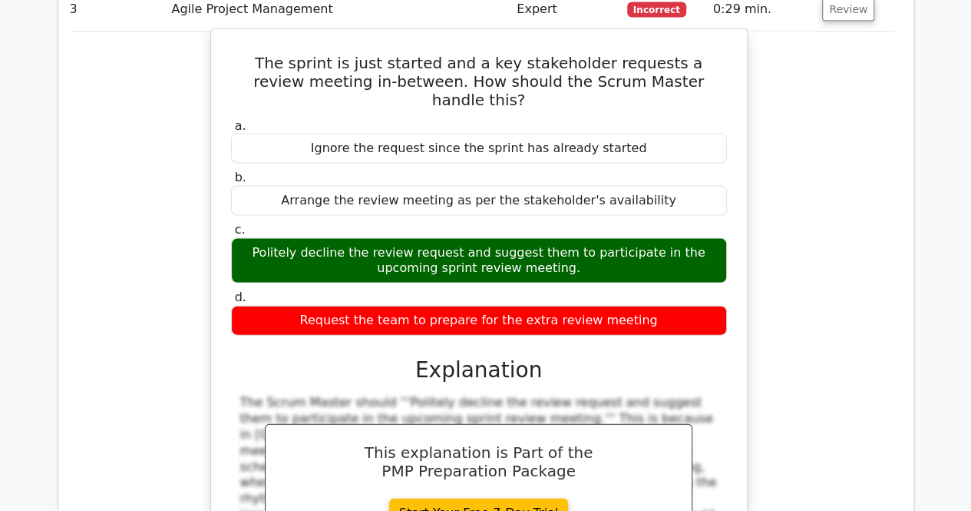
scroll to position [1549, 0]
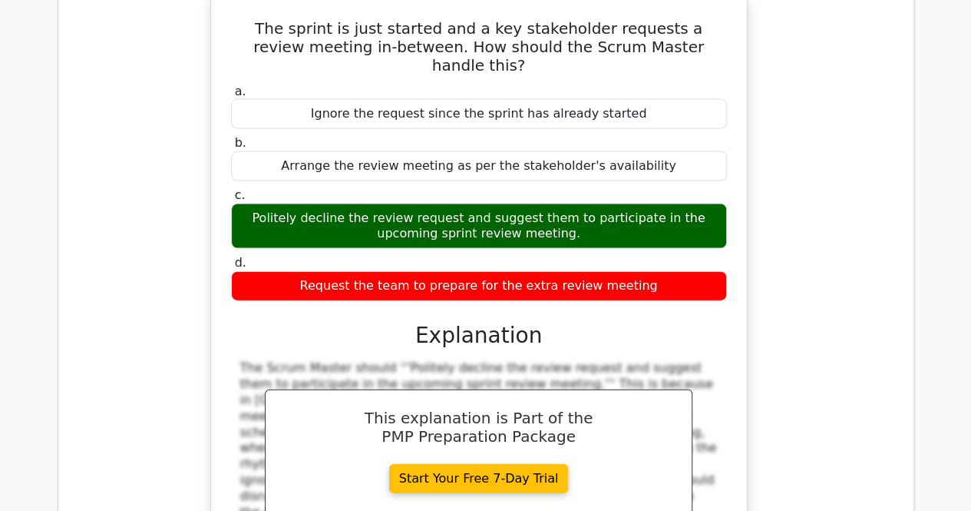
click at [441, 360] on div "The Scrum Master should '''Politely decline the review request and suggest them…" at bounding box center [479, 440] width 478 height 160
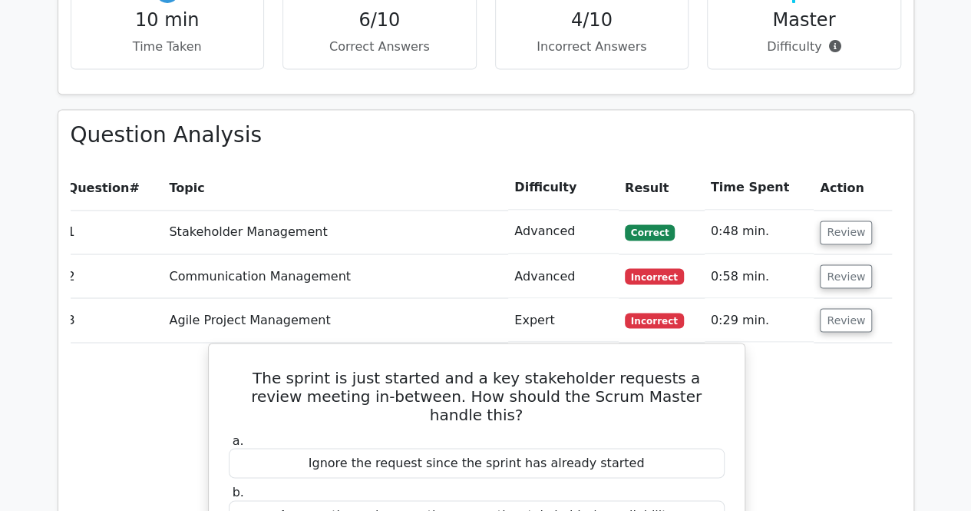
scroll to position [1189, 0]
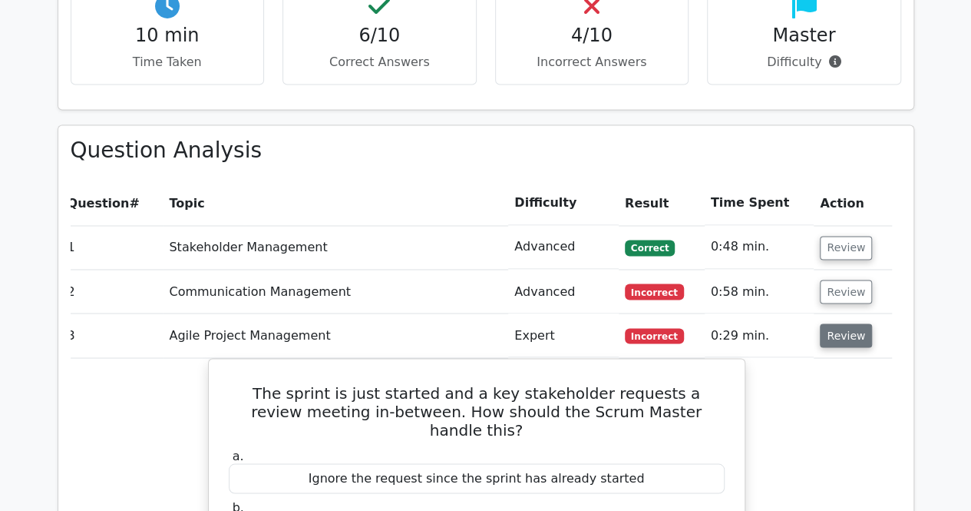
click at [833, 323] on button "Review" at bounding box center [846, 335] width 52 height 24
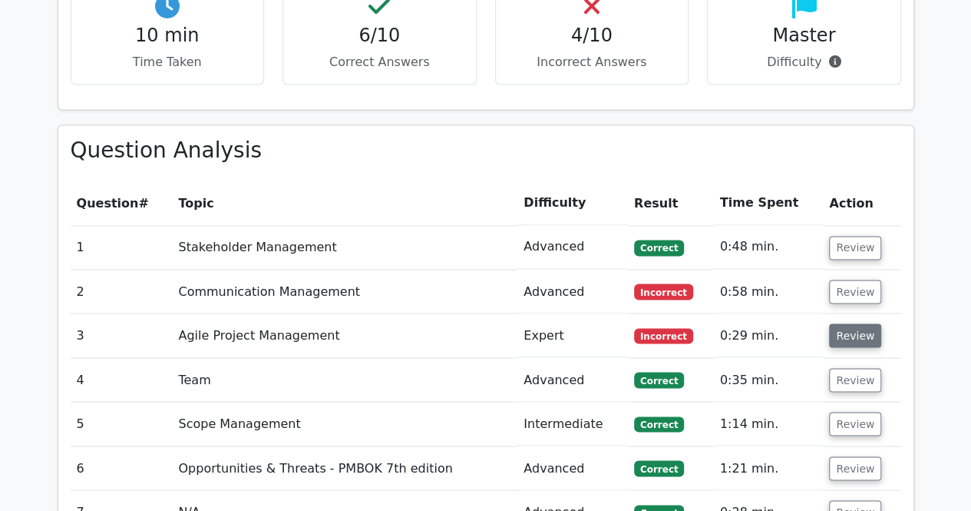
scroll to position [0, 0]
click at [848, 279] on button "Review" at bounding box center [855, 291] width 52 height 24
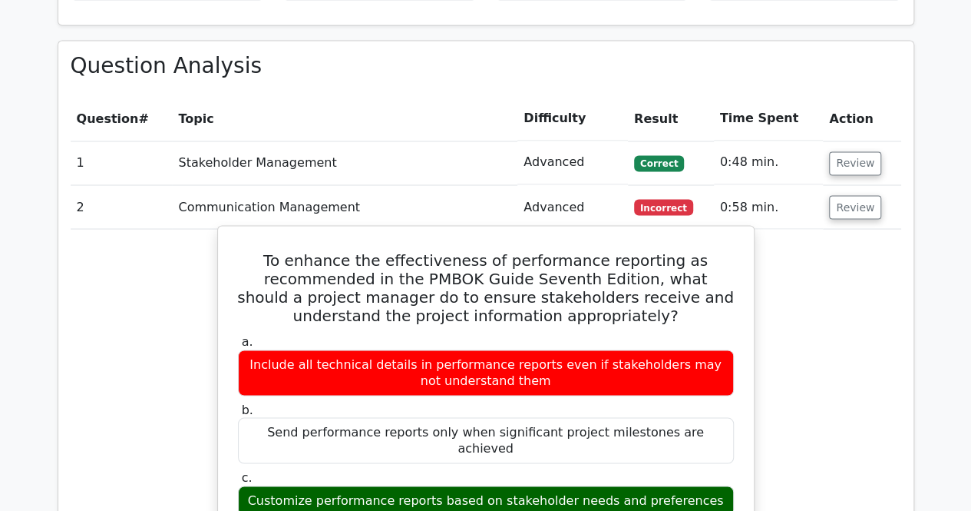
scroll to position [1268, 0]
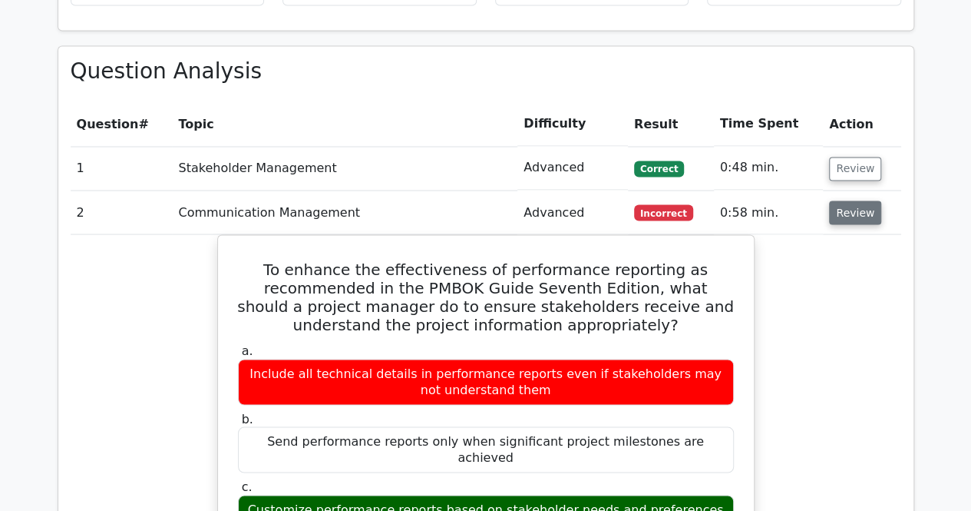
click at [858, 200] on button "Review" at bounding box center [855, 212] width 52 height 24
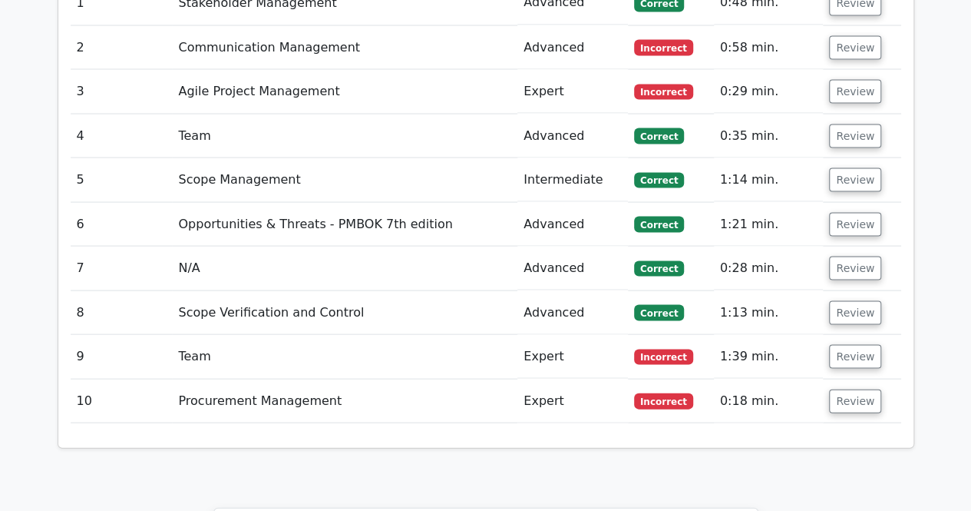
scroll to position [1434, 0]
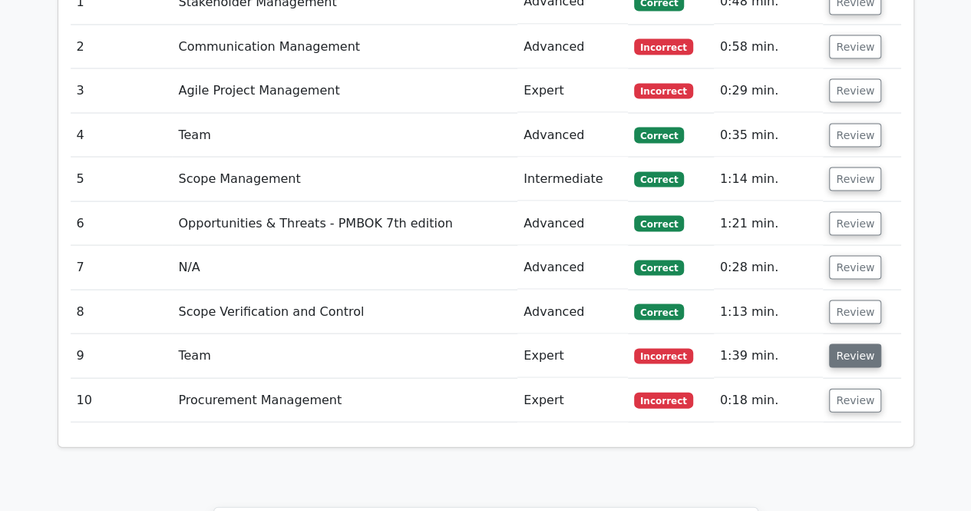
click at [847, 343] on button "Review" at bounding box center [855, 355] width 52 height 24
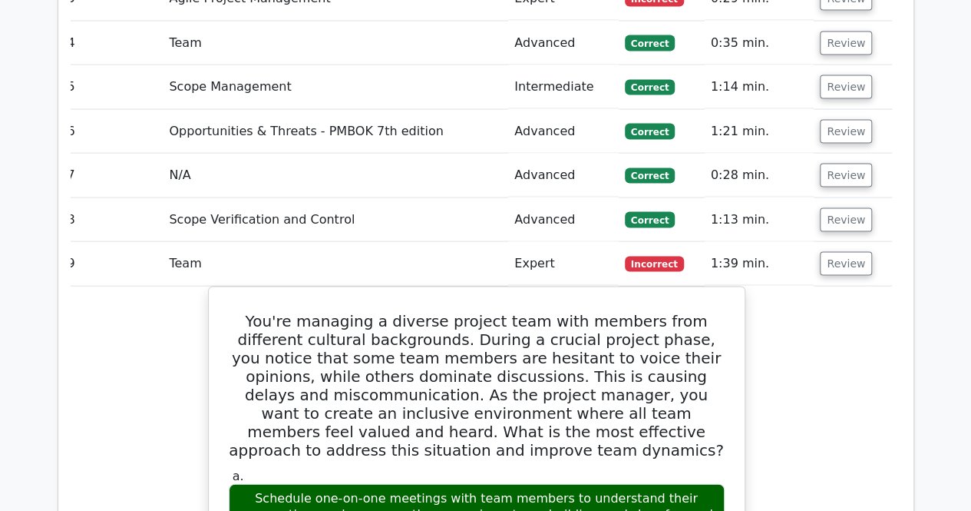
scroll to position [1519, 0]
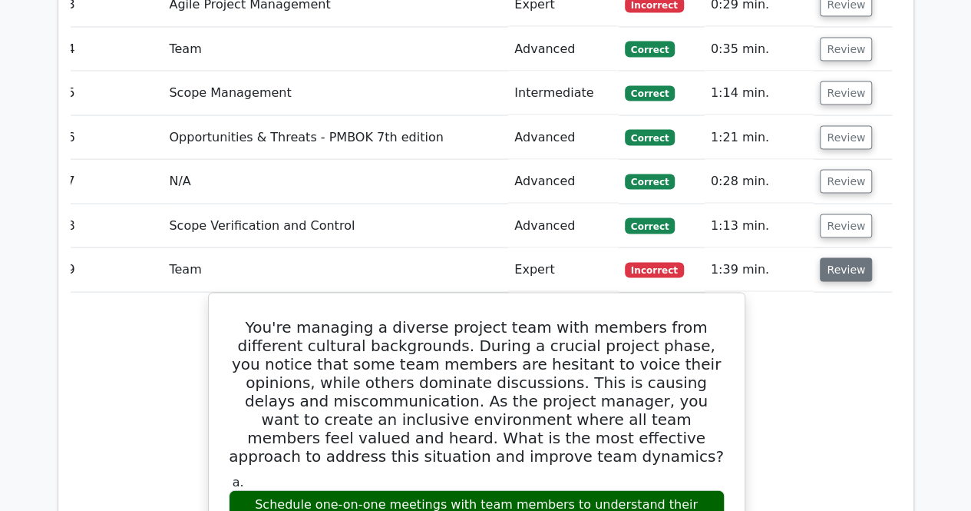
click at [831, 258] on button "Review" at bounding box center [846, 270] width 52 height 24
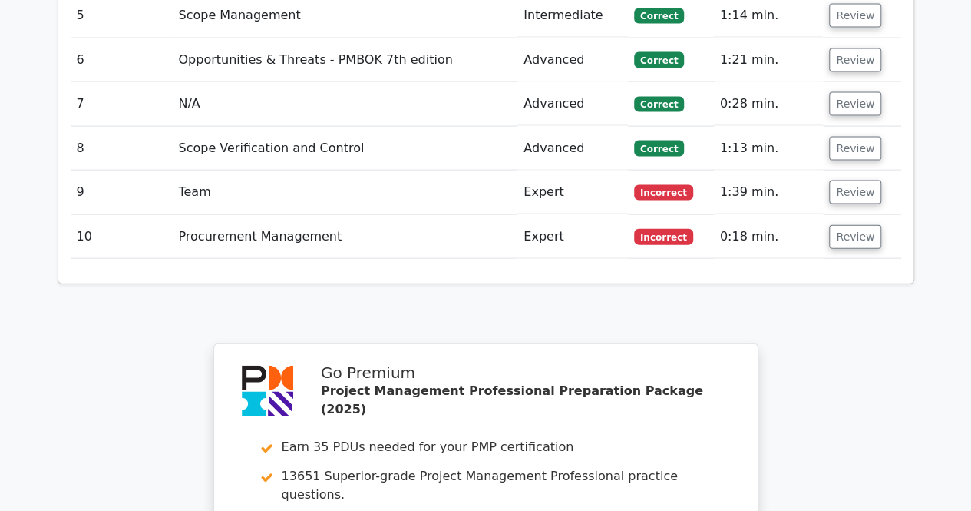
scroll to position [1601, 0]
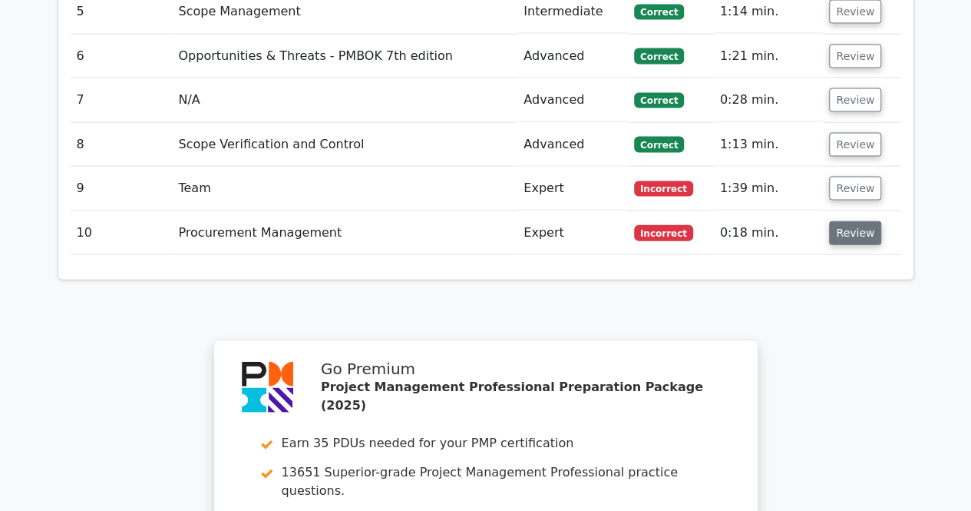
click at [840, 221] on button "Review" at bounding box center [855, 233] width 52 height 24
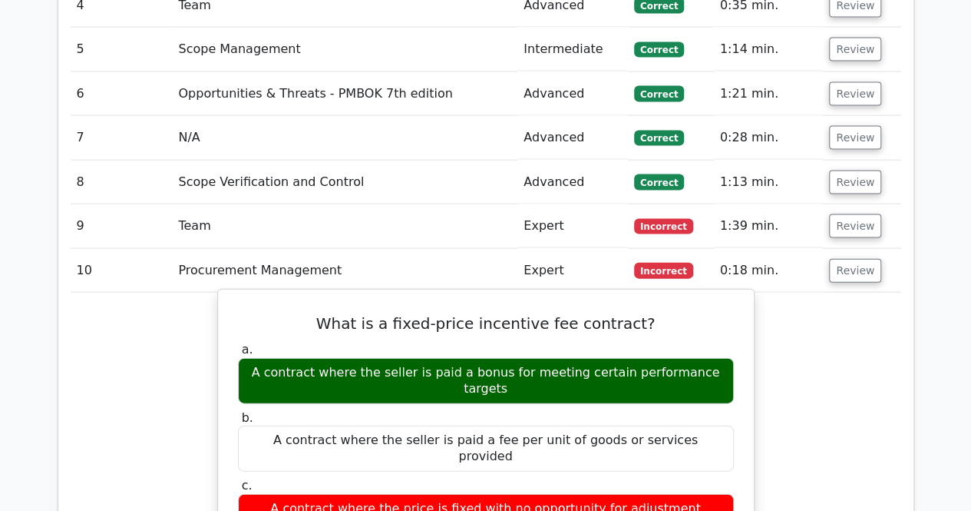
scroll to position [1509, 0]
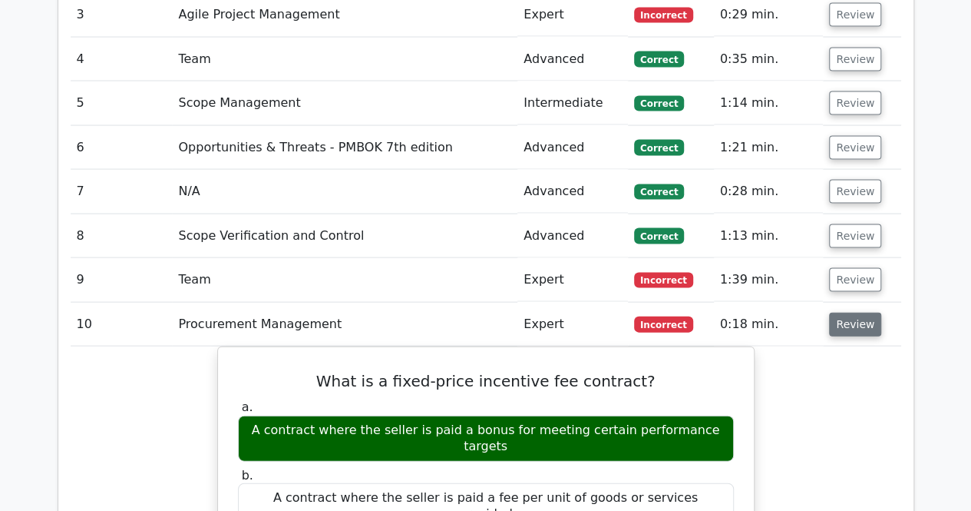
click at [855, 312] on button "Review" at bounding box center [855, 324] width 52 height 24
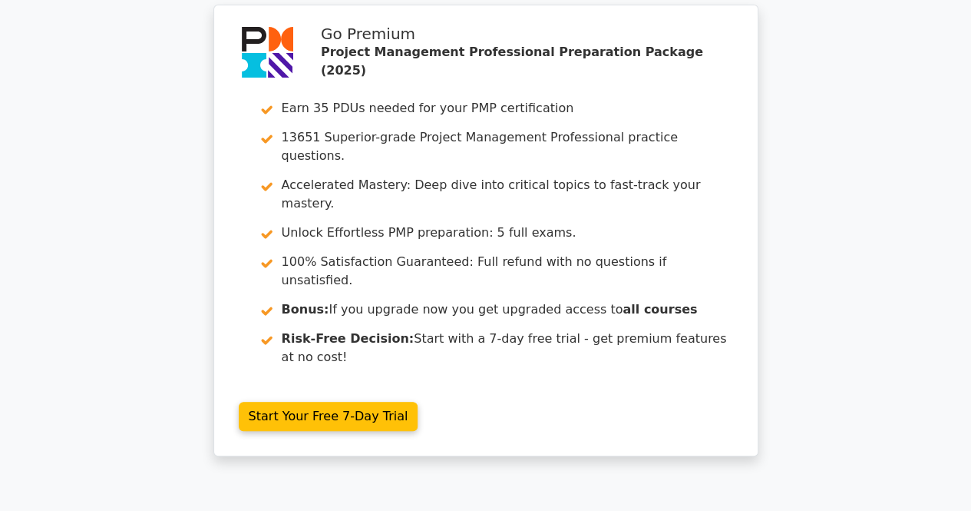
scroll to position [0, 0]
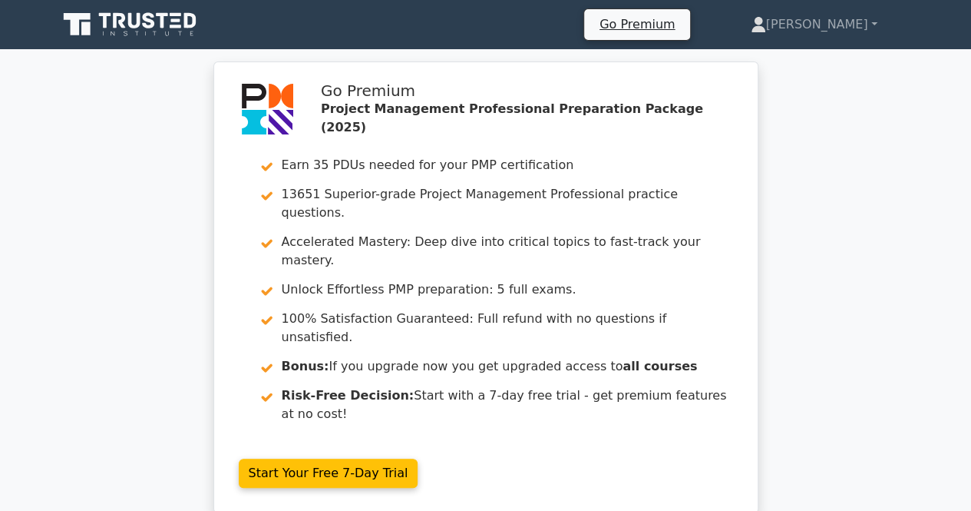
click at [124, 25] on icon at bounding box center [131, 24] width 147 height 29
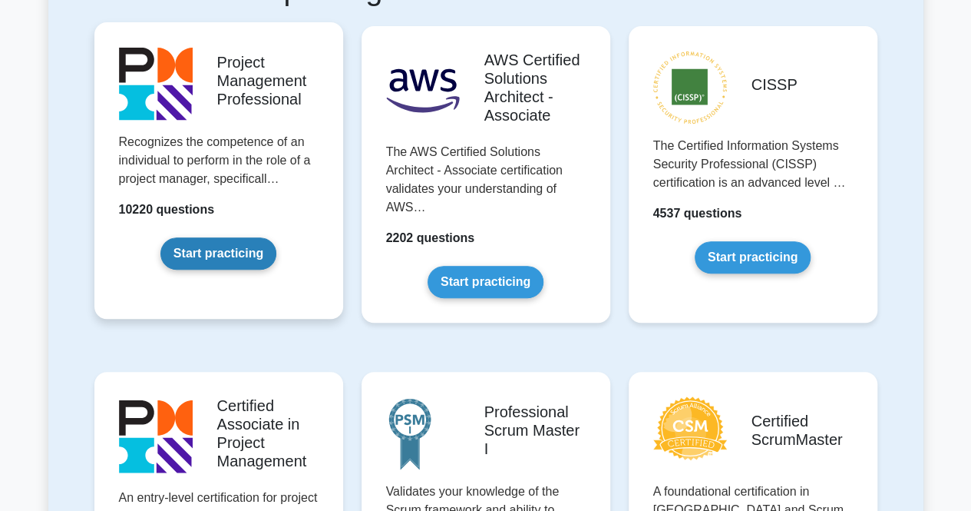
scroll to position [332, 0]
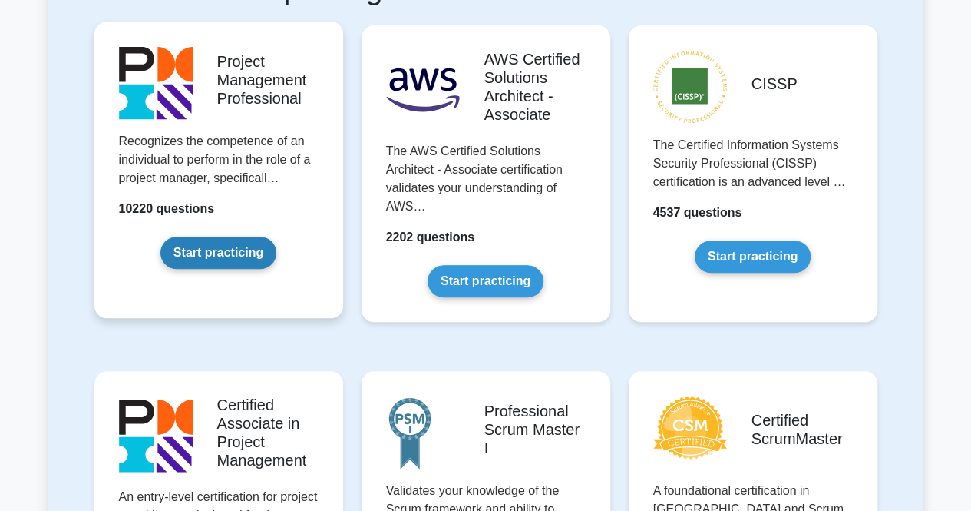
click at [229, 253] on link "Start practicing" at bounding box center [218, 252] width 116 height 32
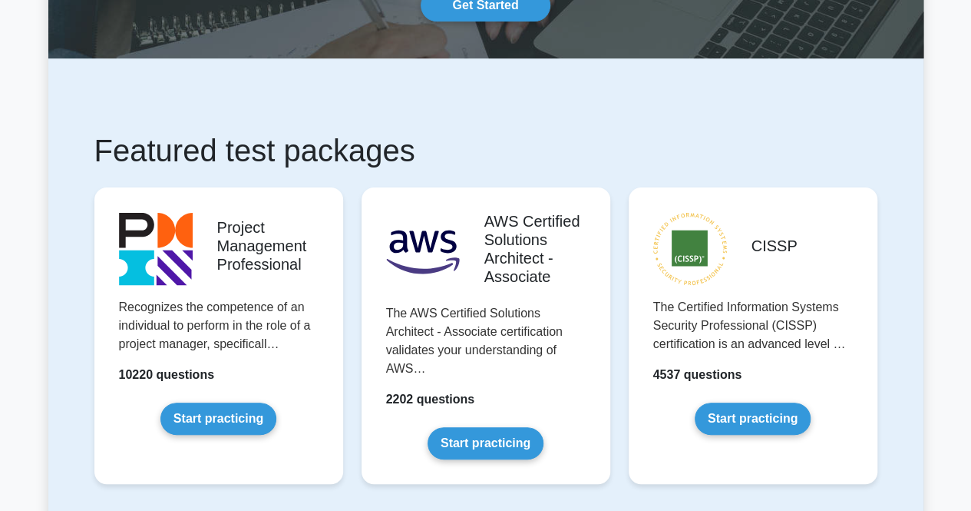
scroll to position [172, 0]
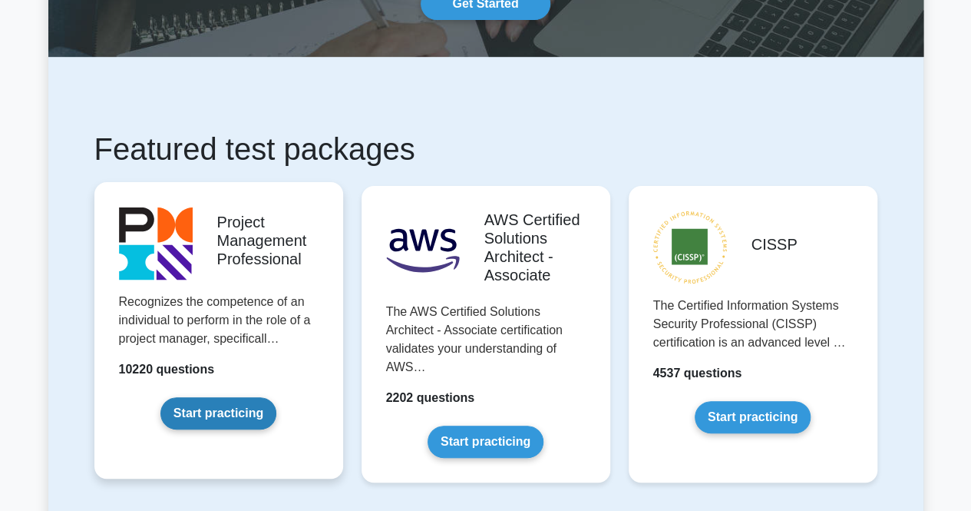
click at [223, 411] on link "Start practicing" at bounding box center [218, 413] width 116 height 32
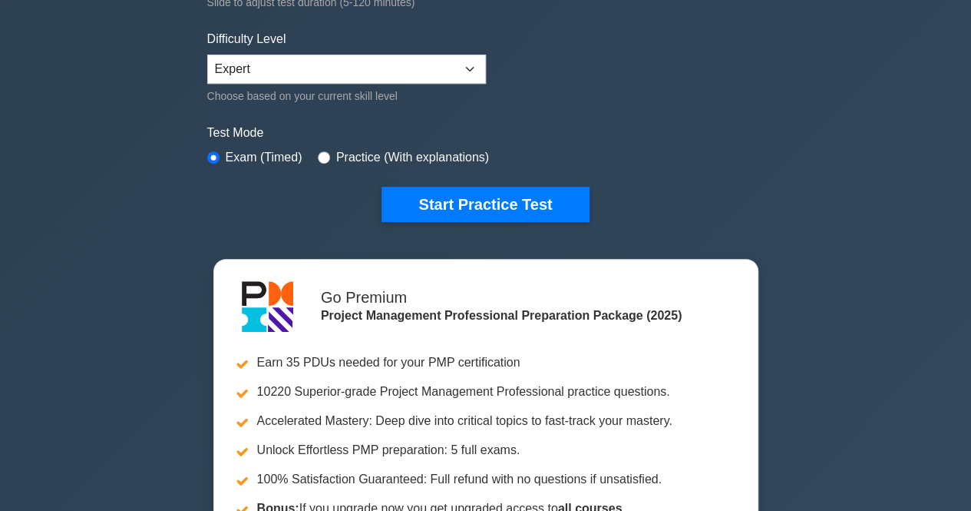
scroll to position [382, 0]
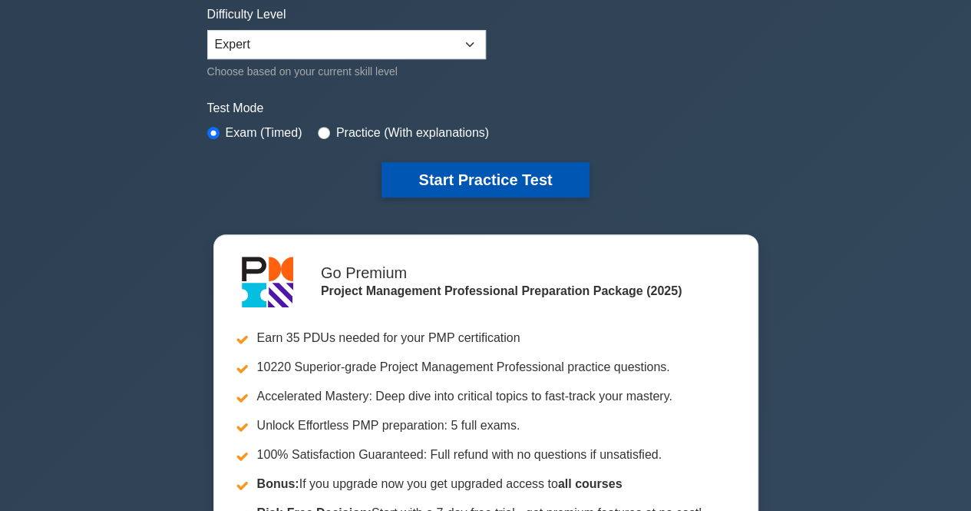
click at [485, 164] on button "Start Practice Test" at bounding box center [485, 179] width 207 height 35
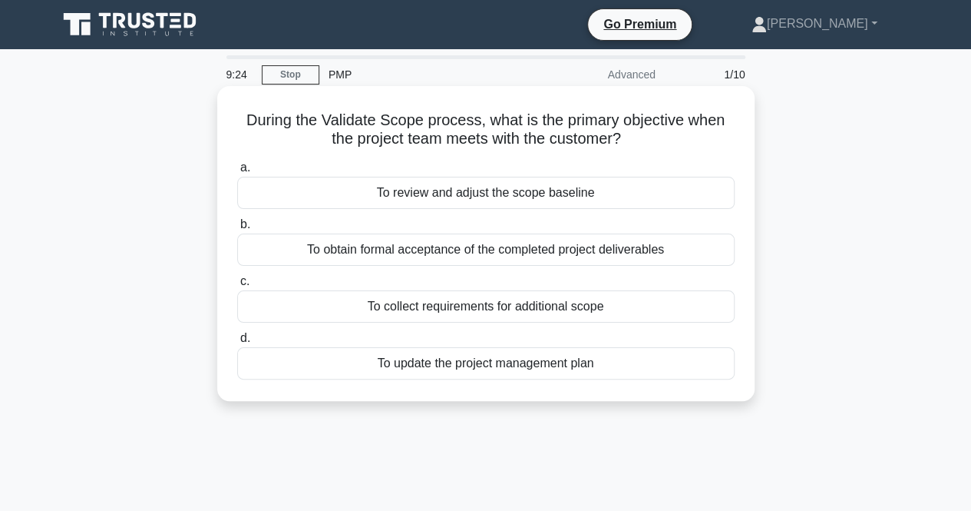
click at [408, 255] on div "To obtain formal acceptance of the completed project deliverables" at bounding box center [486, 249] width 498 height 32
click at [237, 230] on input "b. To obtain formal acceptance of the completed project deliverables" at bounding box center [237, 225] width 0 height 10
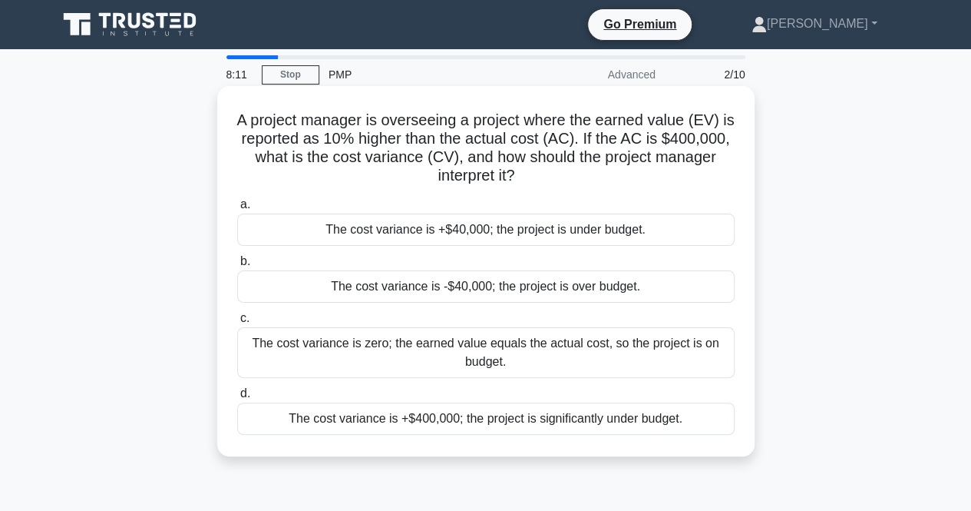
click at [504, 230] on div "The cost variance is +$40,000; the project is under budget." at bounding box center [486, 229] width 498 height 32
click at [237, 210] on input "a. The cost variance is +$40,000; the project is under budget." at bounding box center [237, 205] width 0 height 10
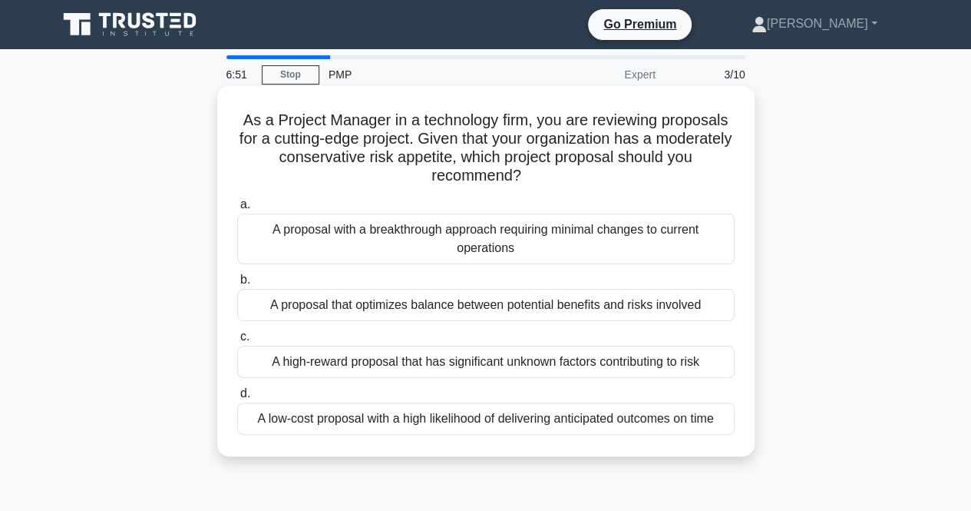
click at [447, 311] on div "A proposal that optimizes balance between potential benefits and risks involved" at bounding box center [486, 305] width 498 height 32
click at [237, 285] on input "b. A proposal that optimizes balance between potential benefits and risks invol…" at bounding box center [237, 280] width 0 height 10
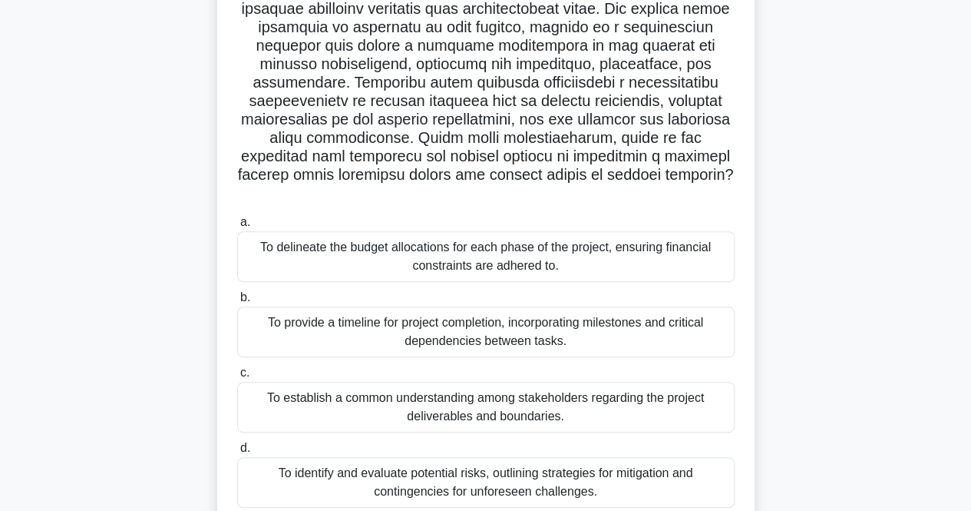
scroll to position [216, 0]
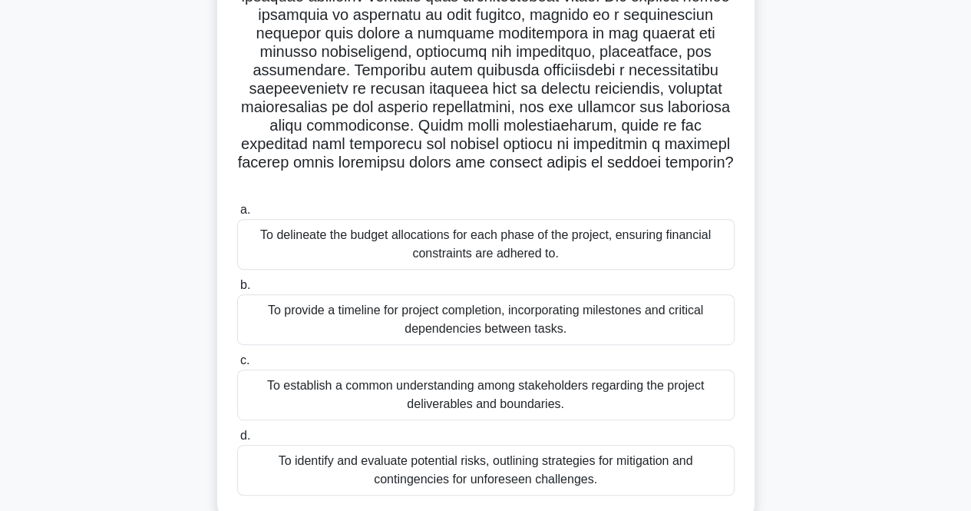
click at [559, 309] on div "To provide a timeline for project completion, incorporating milestones and crit…" at bounding box center [486, 319] width 498 height 51
click at [237, 290] on input "b. To provide a timeline for project completion, incorporating milestones and c…" at bounding box center [237, 285] width 0 height 10
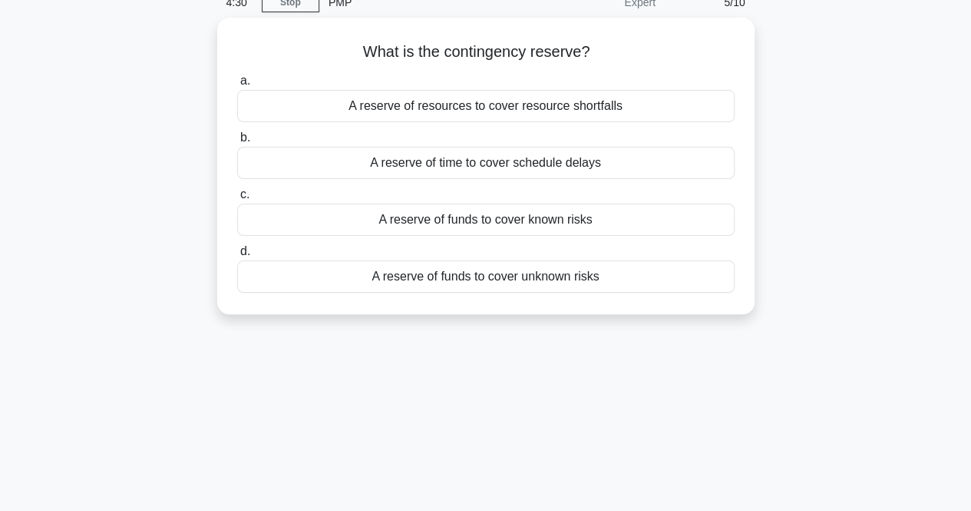
scroll to position [0, 0]
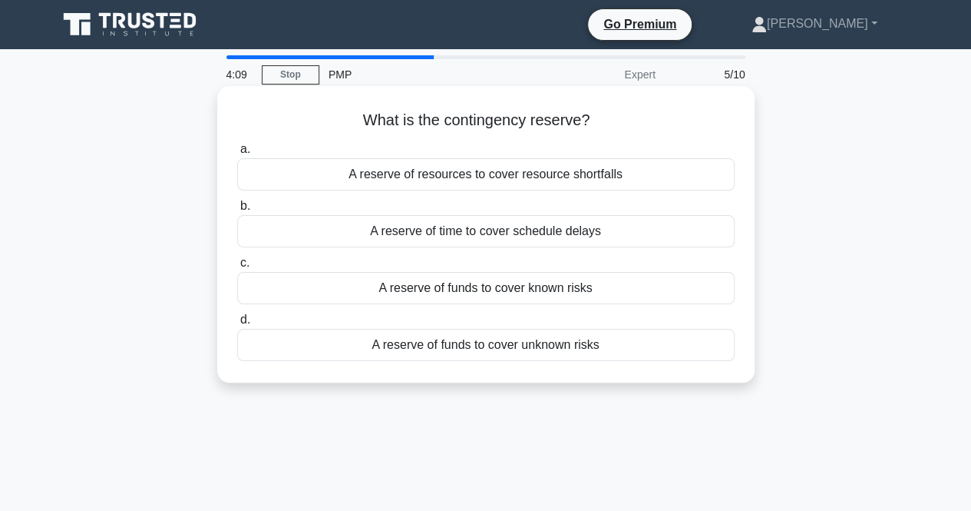
click at [589, 287] on div "A reserve of funds to cover known risks" at bounding box center [486, 288] width 498 height 32
click at [237, 268] on input "c. A reserve of funds to cover known risks" at bounding box center [237, 263] width 0 height 10
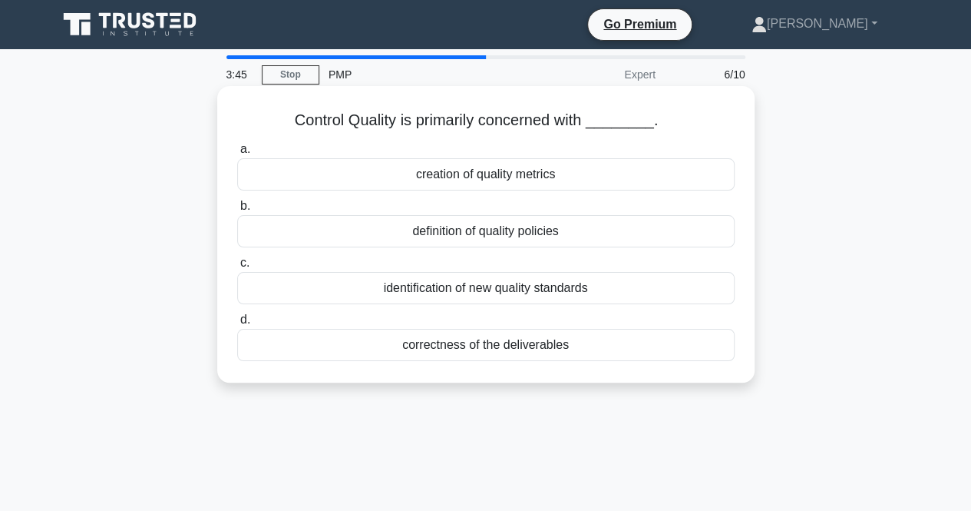
click at [514, 344] on div "correctness of the deliverables" at bounding box center [486, 345] width 498 height 32
click at [237, 325] on input "d. correctness of the deliverables" at bounding box center [237, 320] width 0 height 10
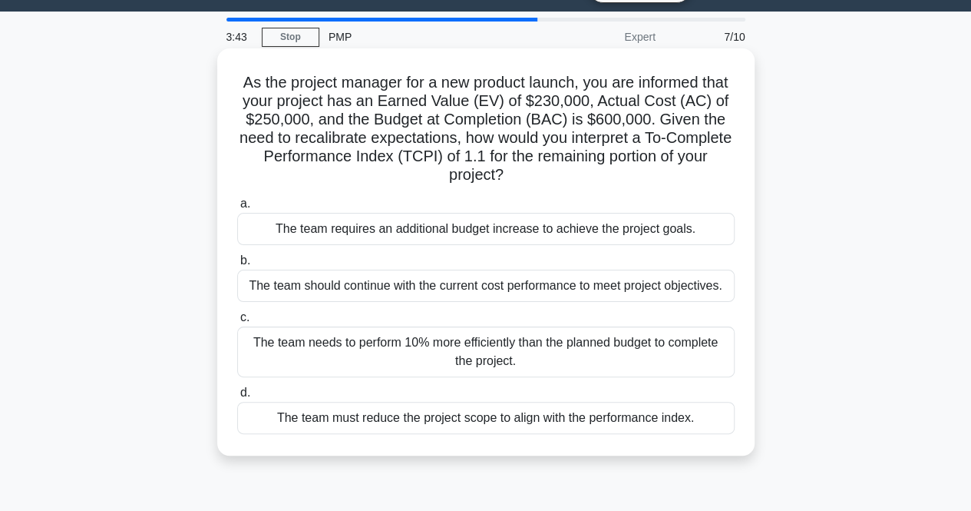
scroll to position [38, 0]
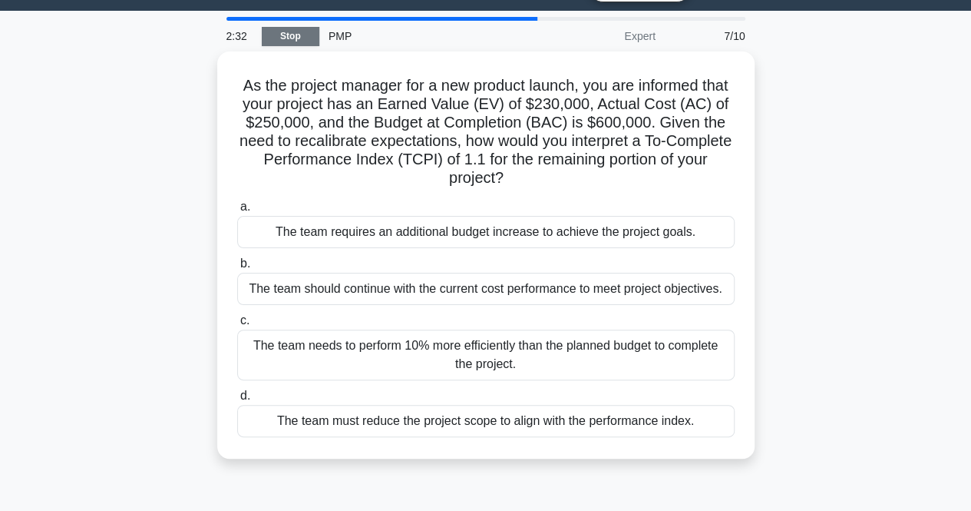
click at [289, 39] on link "Stop" at bounding box center [291, 36] width 58 height 19
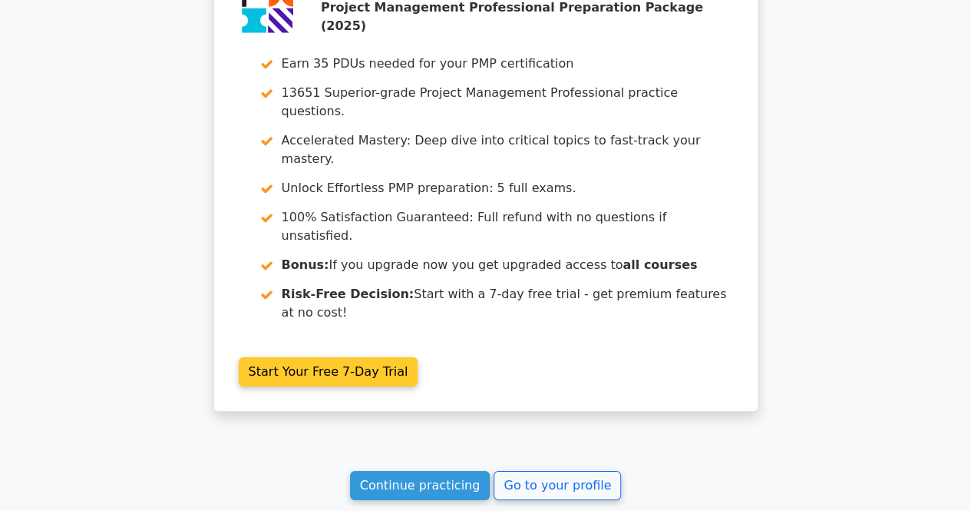
scroll to position [2421, 0]
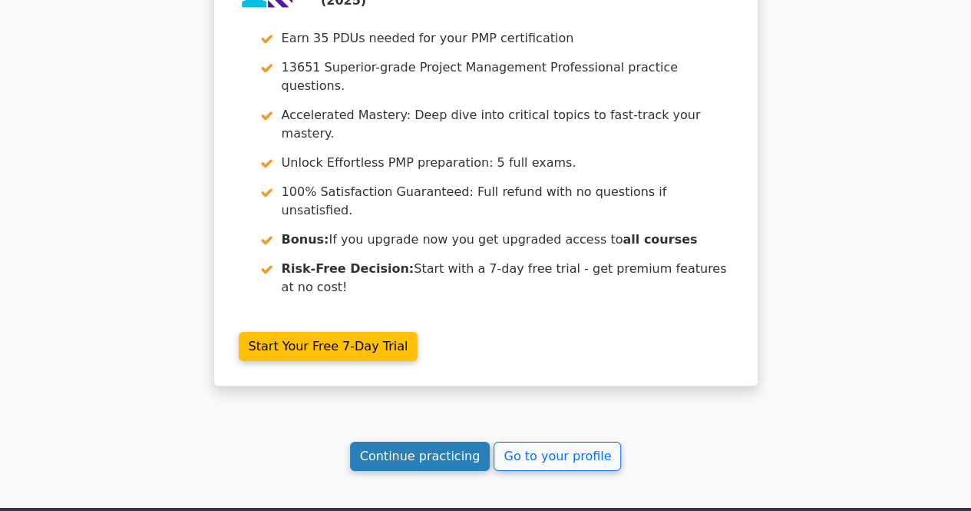
click at [438, 441] on link "Continue practicing" at bounding box center [420, 455] width 140 height 29
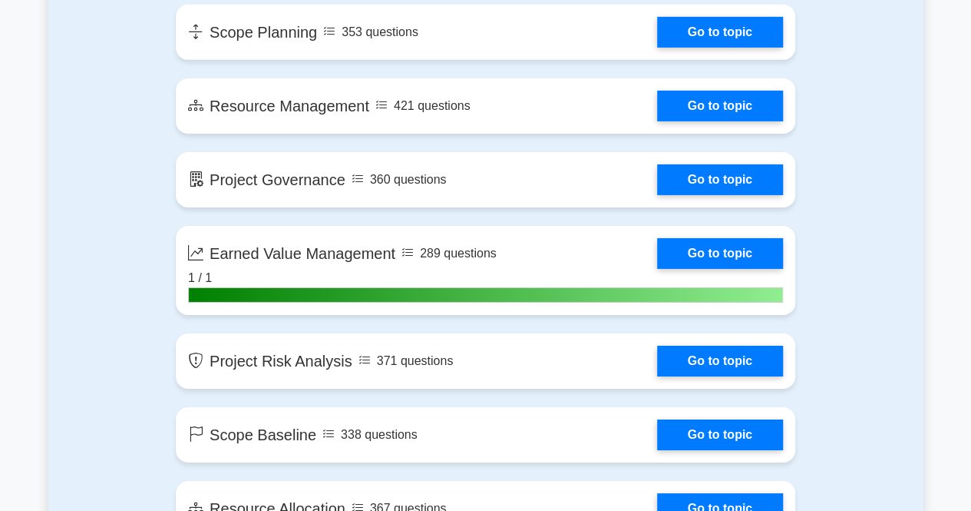
scroll to position [2486, 0]
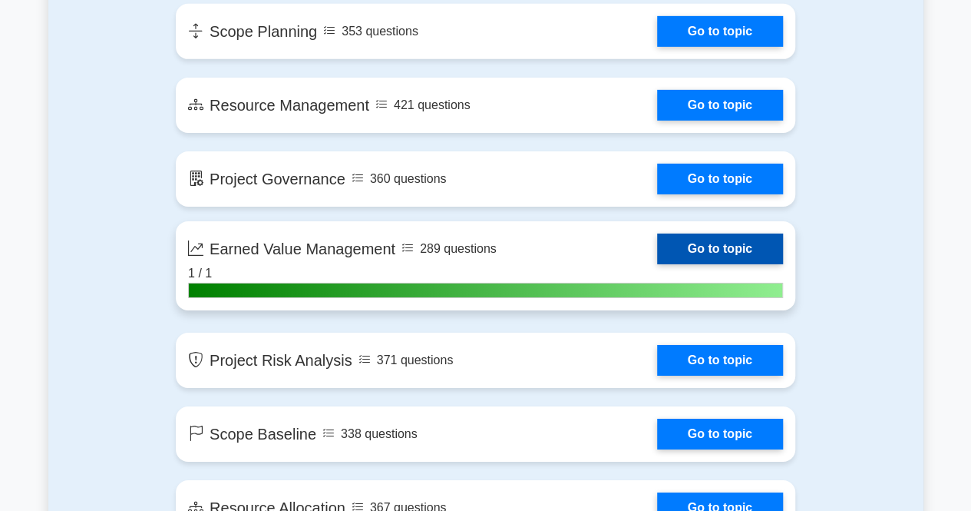
click at [705, 248] on link "Go to topic" at bounding box center [720, 248] width 126 height 31
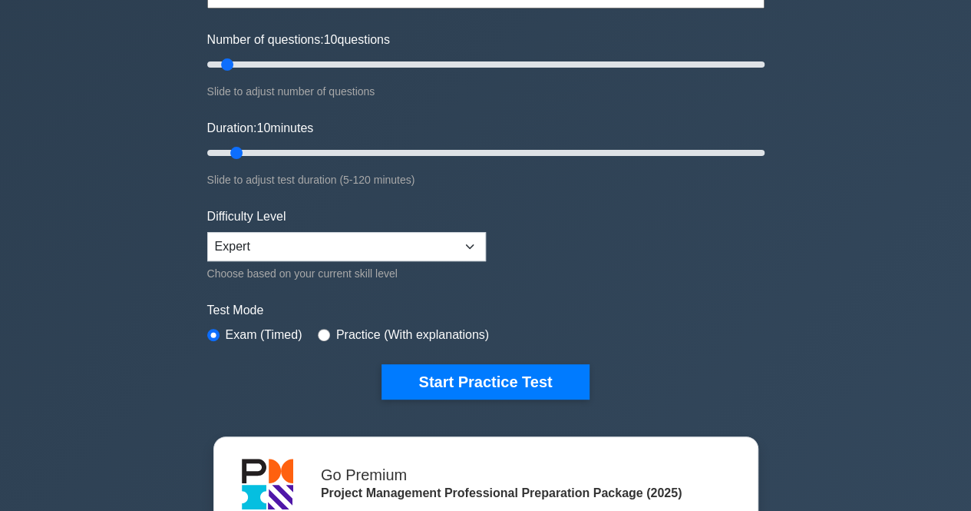
scroll to position [180, 0]
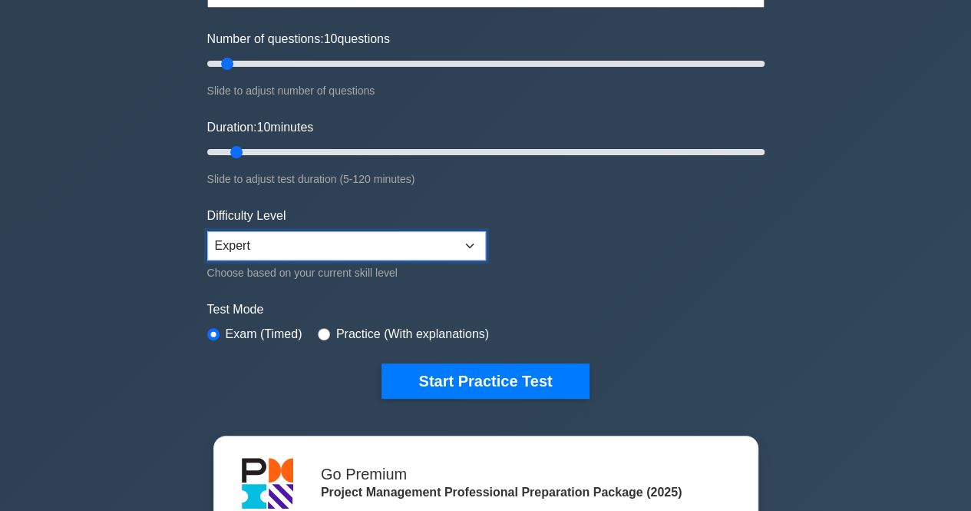
click at [444, 255] on select "Beginner Intermediate Expert" at bounding box center [346, 245] width 279 height 29
click at [626, 244] on form "Topics Scope Management Time Management Cost Management Quality Management Risk…" at bounding box center [485, 161] width 557 height 474
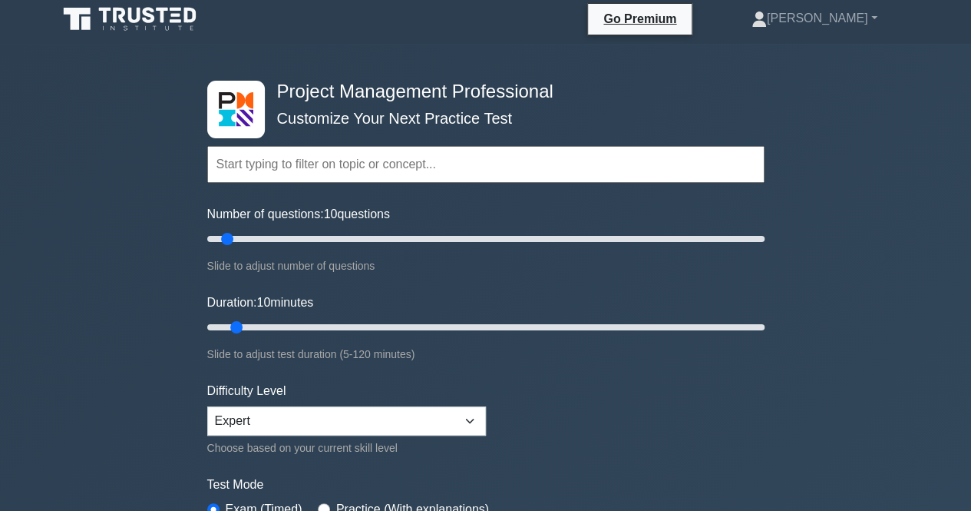
scroll to position [0, 0]
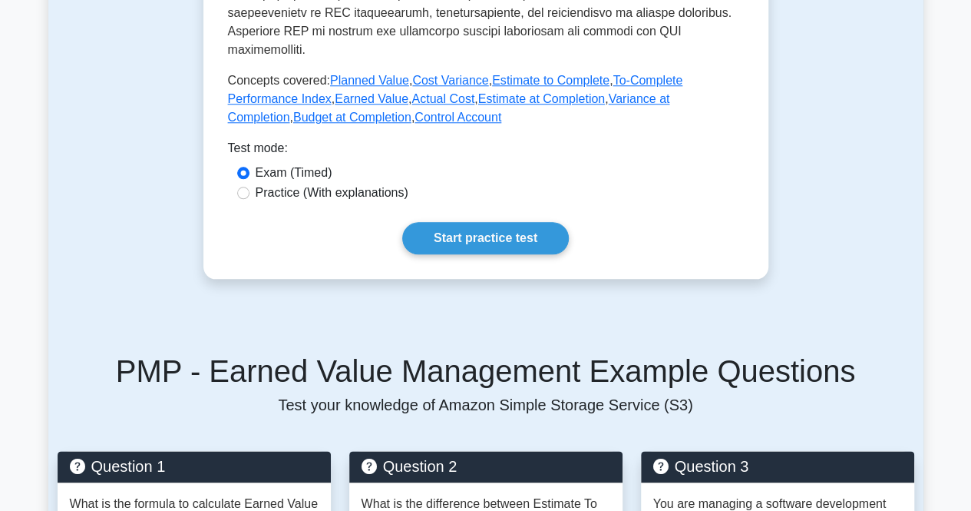
scroll to position [717, 0]
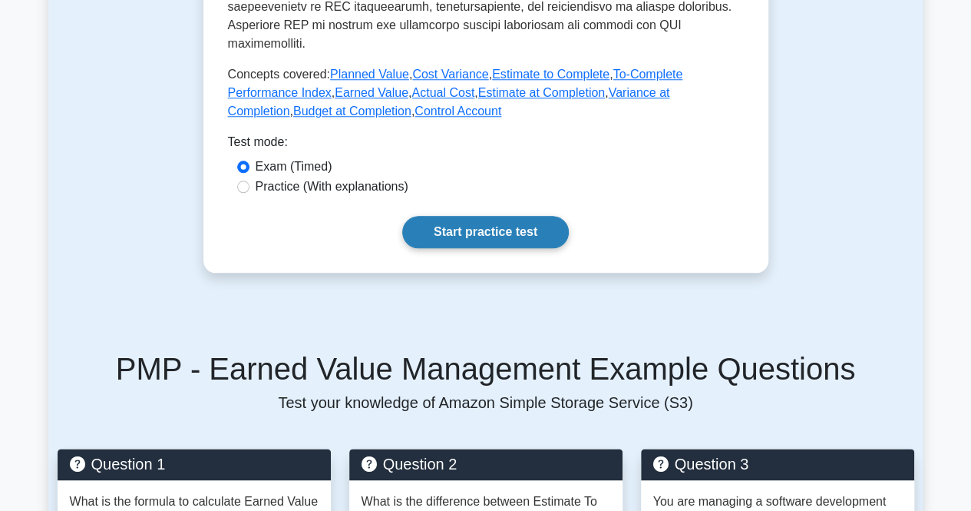
click at [465, 216] on link "Start practice test" at bounding box center [485, 232] width 167 height 32
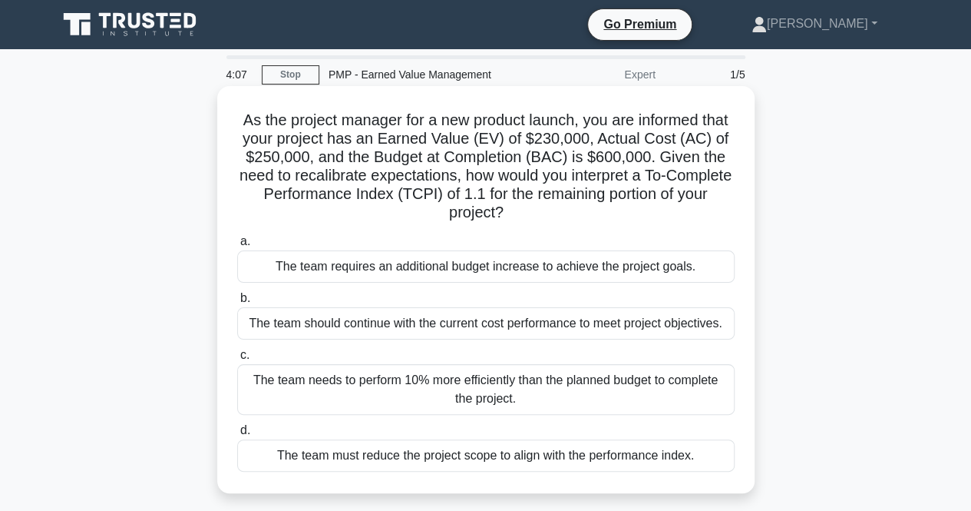
click at [636, 329] on div "The team should continue with the current cost performance to meet project obje…" at bounding box center [486, 323] width 498 height 32
click at [237, 303] on input "b. The team should continue with the current cost performance to meet project o…" at bounding box center [237, 298] width 0 height 10
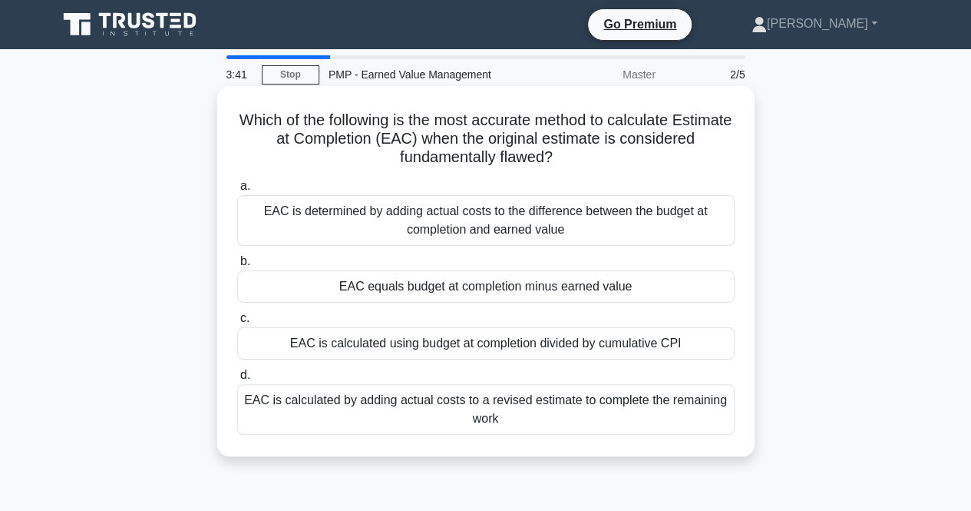
click at [553, 160] on h5 "Which of the following is the most accurate method to calculate Estimate at Com…" at bounding box center [486, 139] width 501 height 57
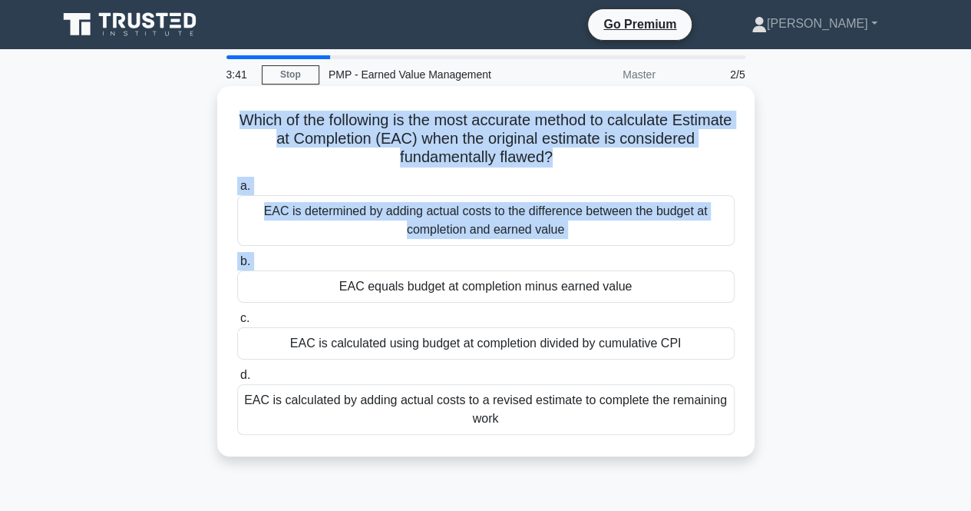
drag, startPoint x: 553, startPoint y: 160, endPoint x: 633, endPoint y: 254, distance: 123.7
click at [633, 254] on div "Which of the following is the most accurate method to calculate Estimate at Com…" at bounding box center [485, 271] width 525 height 358
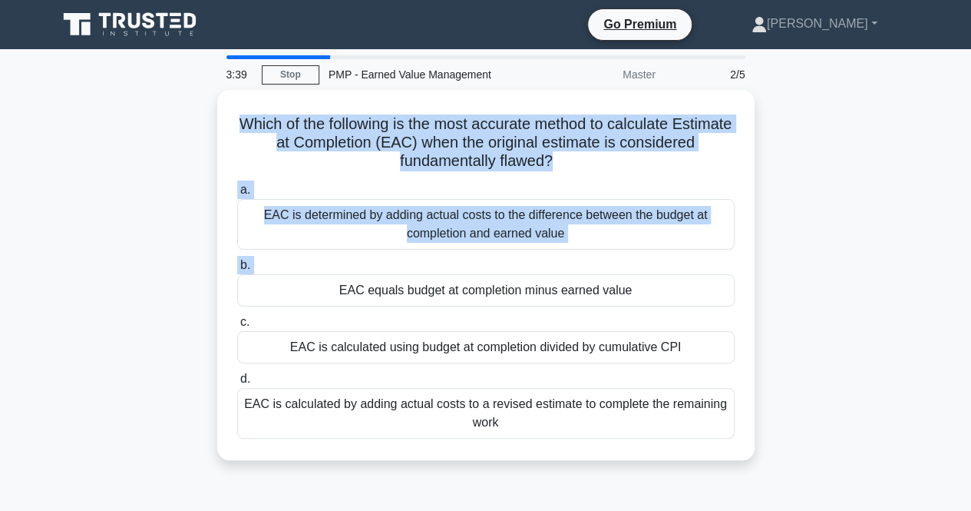
click at [834, 262] on div "Which of the following is the most accurate method to calculate Estimate at Com…" at bounding box center [485, 284] width 875 height 388
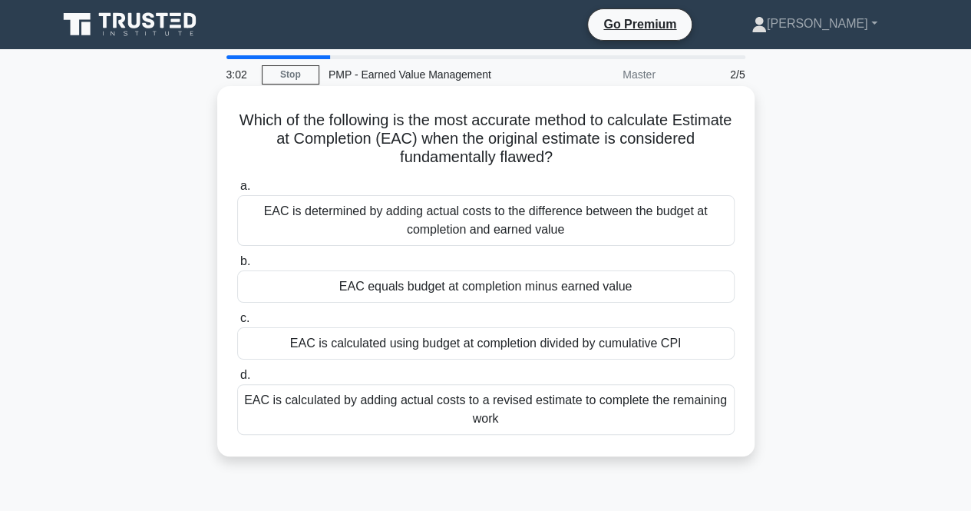
click at [443, 358] on div "EAC is calculated using budget at completion divided by cumulative CPI" at bounding box center [486, 343] width 498 height 32
click at [237, 323] on input "c. EAC is calculated using budget at completion divided by cumulative CPI" at bounding box center [237, 318] width 0 height 10
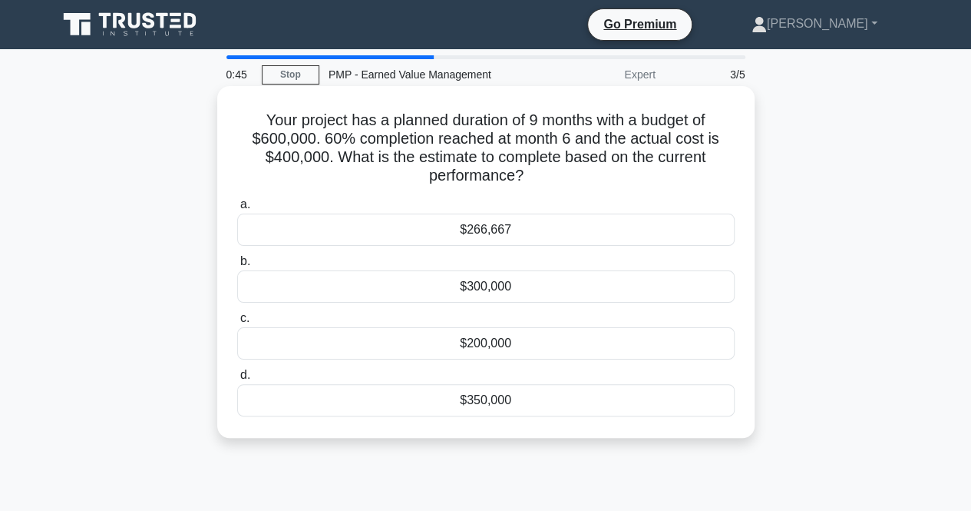
click at [488, 402] on div "$350,000" at bounding box center [486, 400] width 498 height 32
click at [237, 380] on input "d. $350,000" at bounding box center [237, 375] width 0 height 10
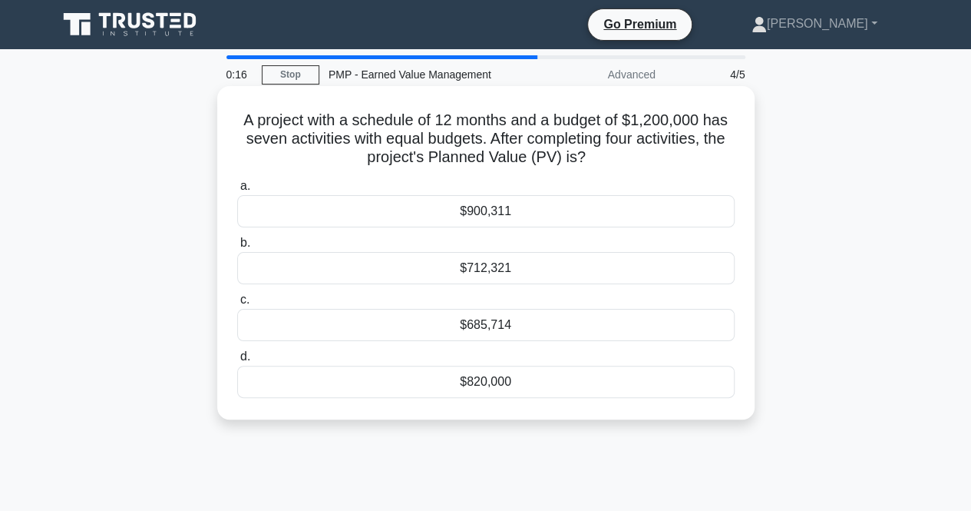
click at [525, 334] on div "$685,714" at bounding box center [486, 325] width 498 height 32
click at [237, 305] on input "c. $685,714" at bounding box center [237, 300] width 0 height 10
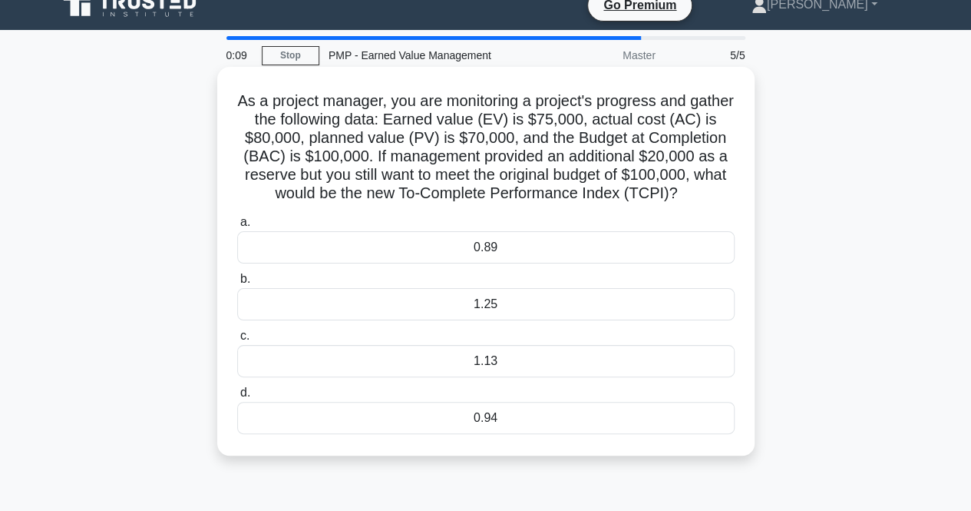
scroll to position [16, 0]
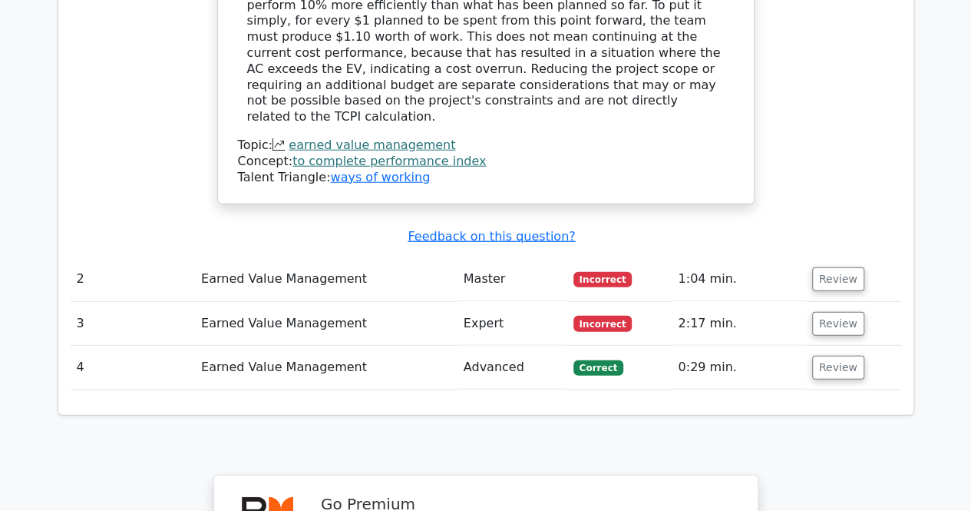
scroll to position [1883, 0]
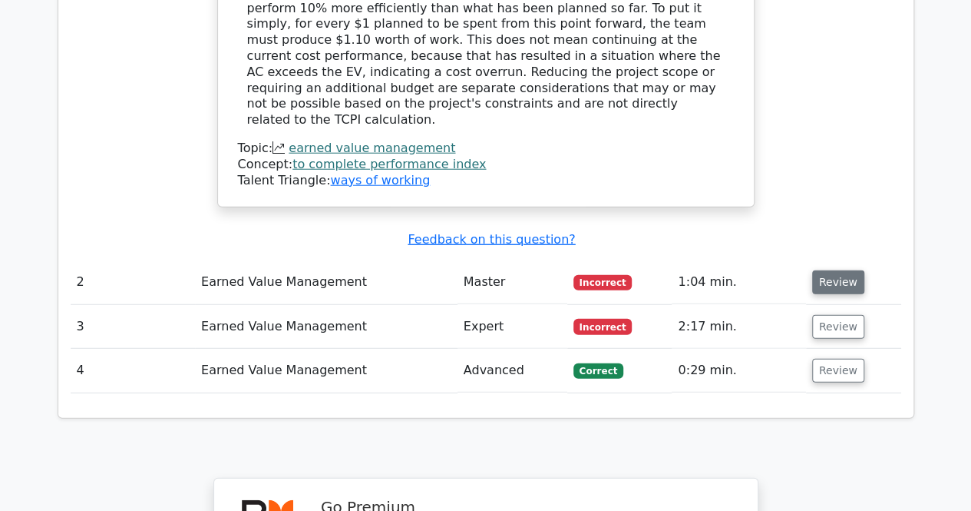
click at [848, 270] on button "Review" at bounding box center [838, 282] width 52 height 24
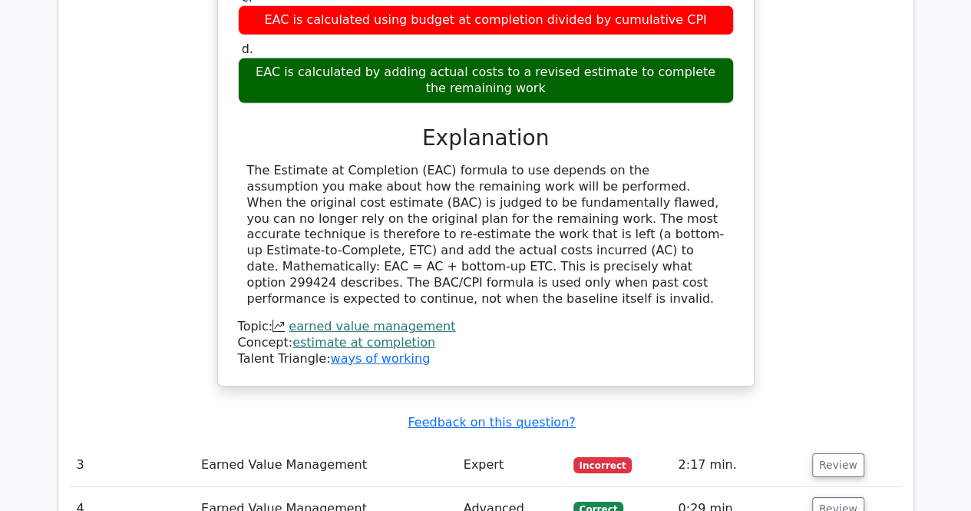
scroll to position [2402, 0]
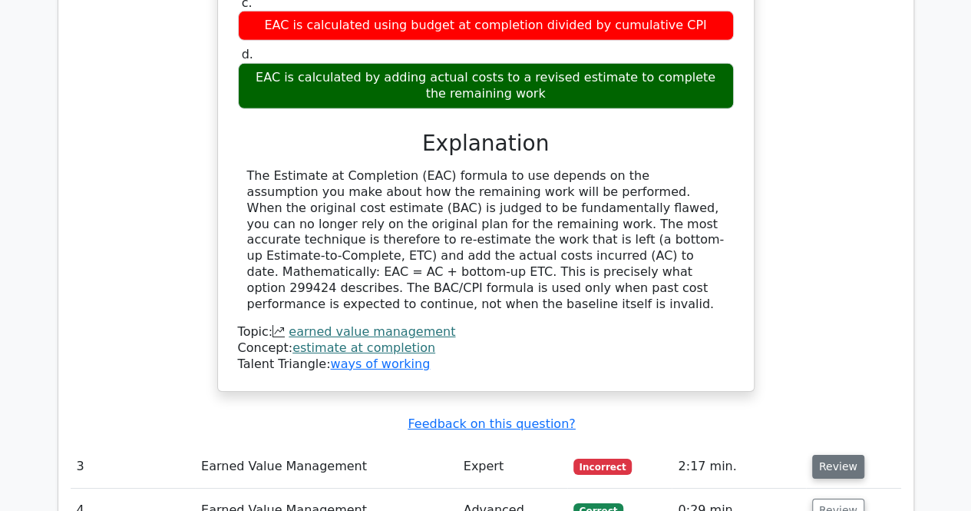
click at [832, 455] on button "Review" at bounding box center [838, 467] width 52 height 24
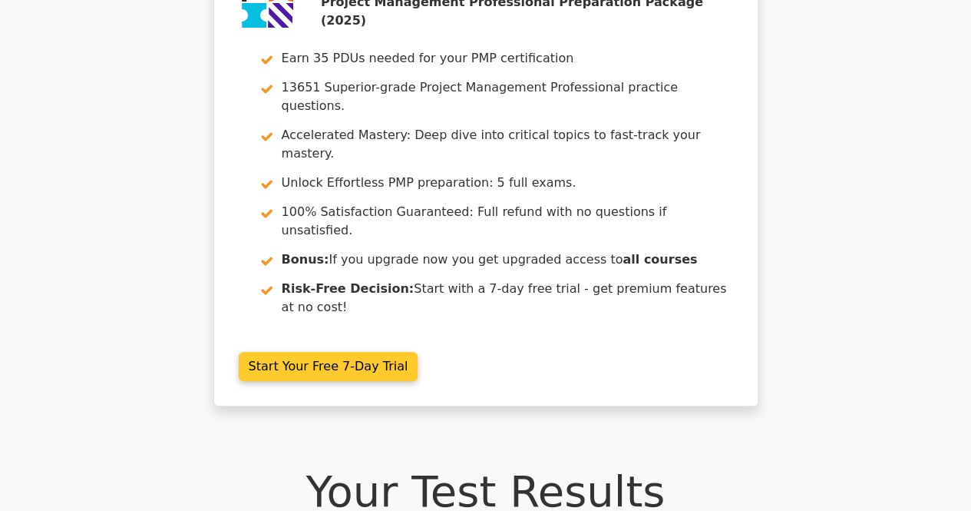
scroll to position [67, 0]
